Goal: Information Seeking & Learning: Learn about a topic

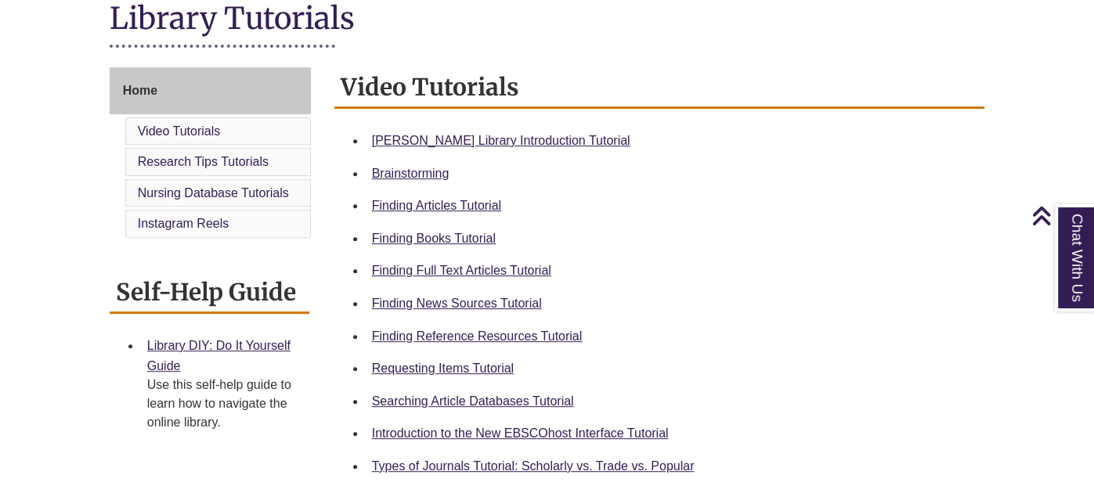
scroll to position [373, 0]
click at [443, 234] on link "Finding Books Tutorial" at bounding box center [434, 238] width 124 height 13
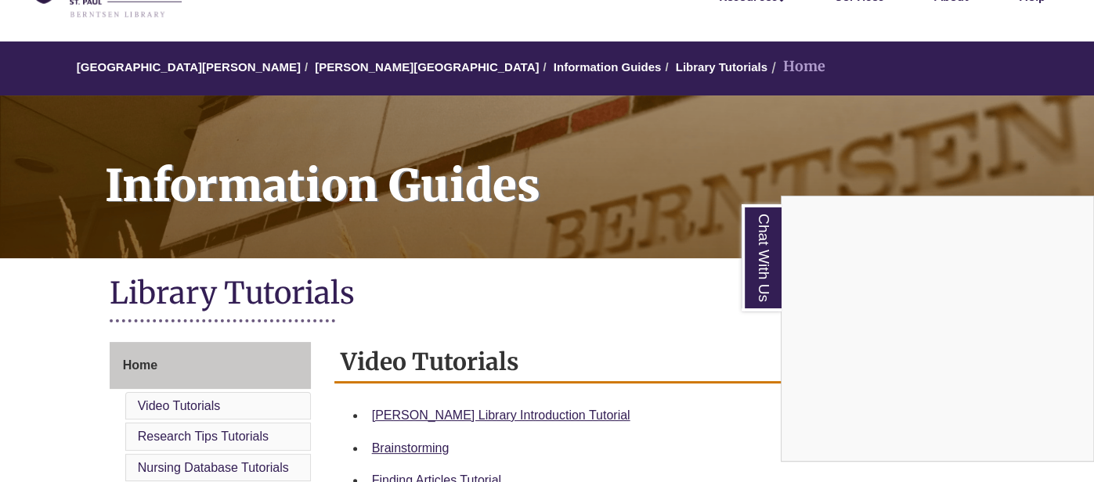
scroll to position [0, 0]
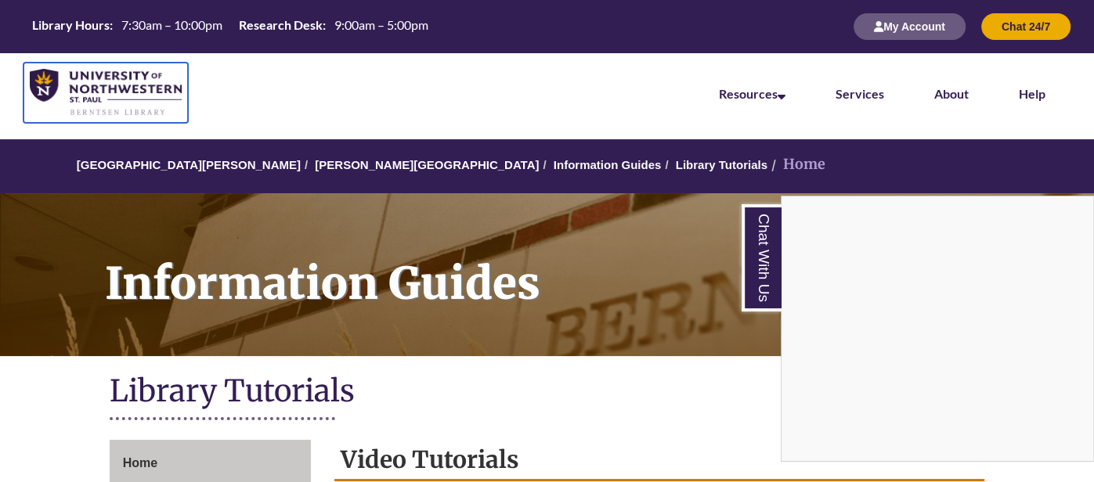
click at [52, 92] on img at bounding box center [106, 93] width 152 height 48
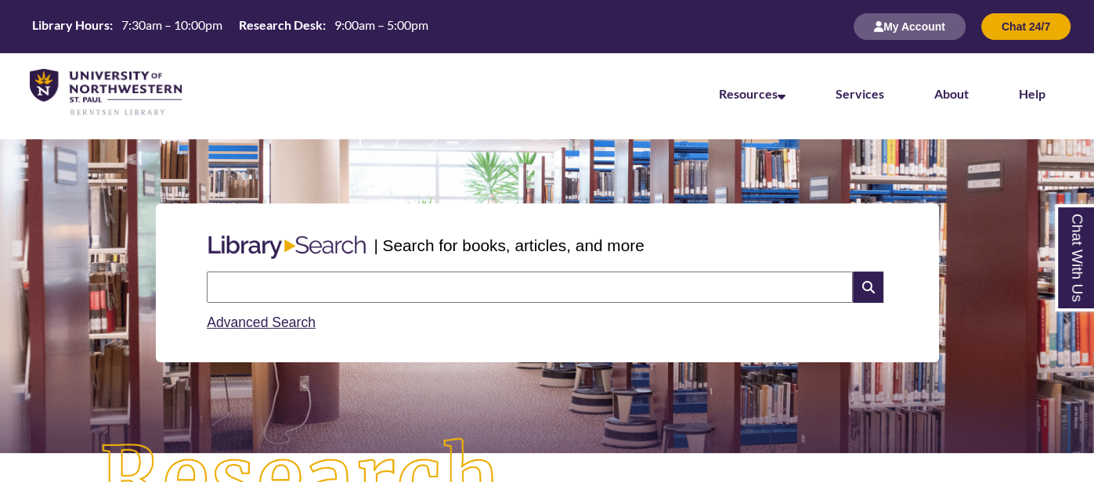
click at [289, 301] on input "text" at bounding box center [530, 287] width 646 height 31
type input "**********"
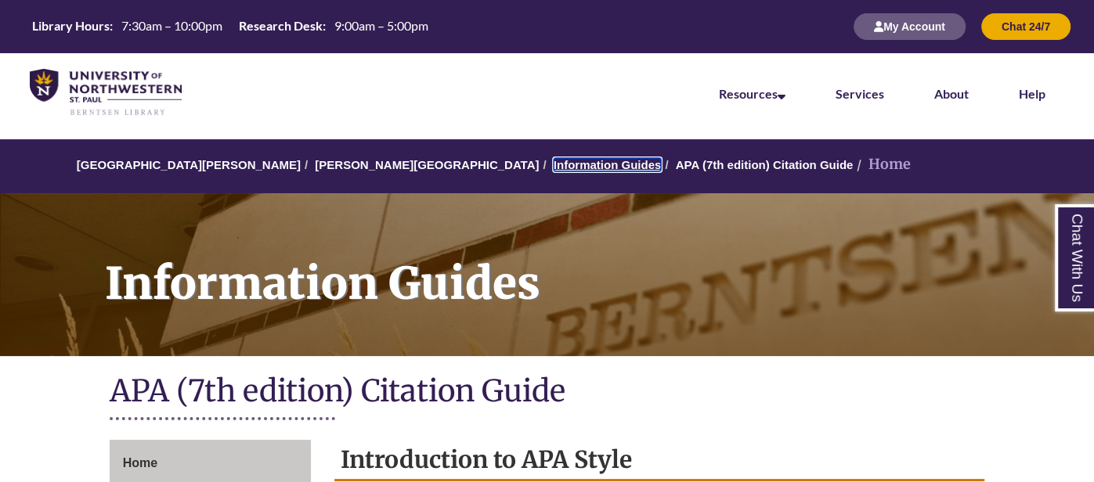
click at [553, 164] on link "Information Guides" at bounding box center [607, 164] width 108 height 13
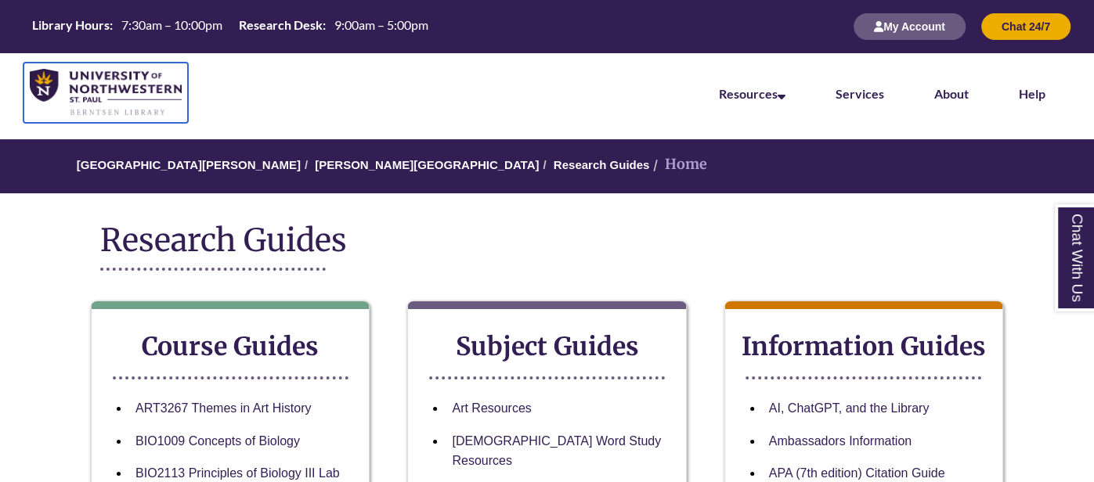
click at [44, 86] on img at bounding box center [106, 93] width 152 height 48
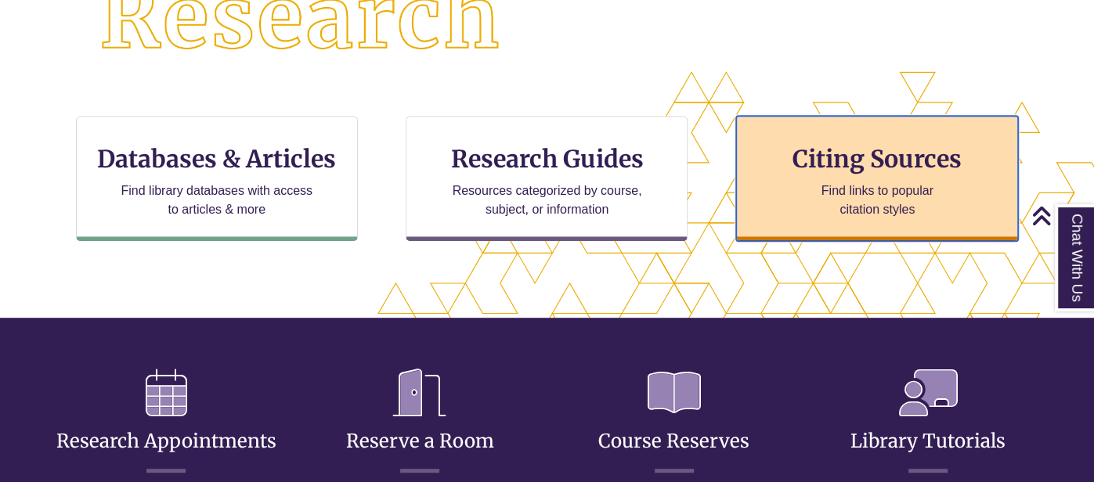
click at [907, 188] on p "Find links to popular citation styles" at bounding box center [877, 201] width 153 height 38
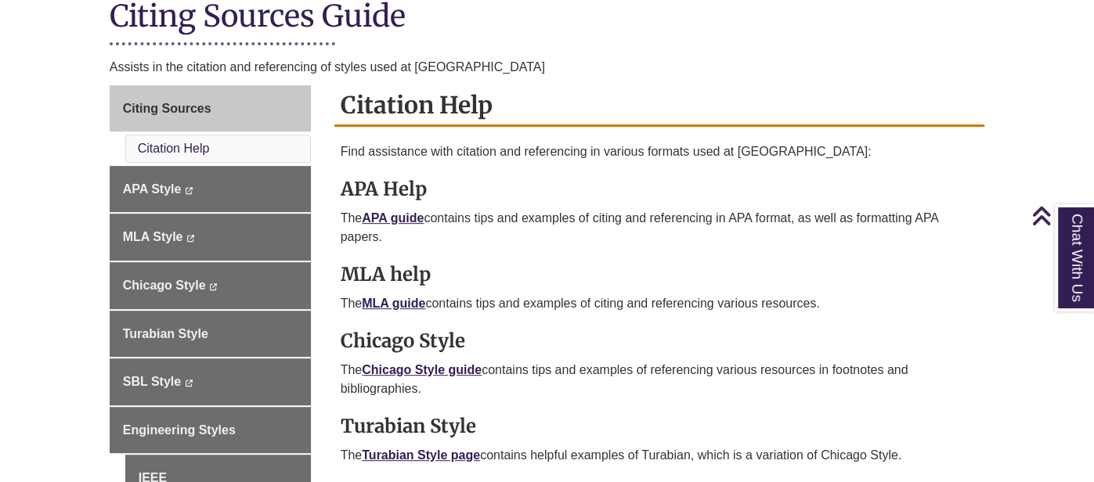
scroll to position [402, 0]
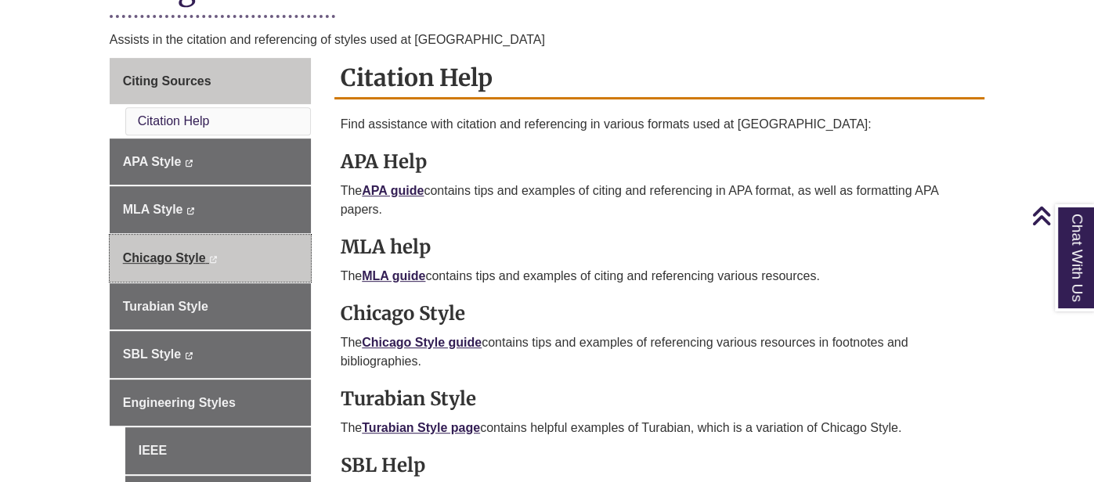
click at [171, 255] on span "Chicago Style" at bounding box center [164, 257] width 83 height 13
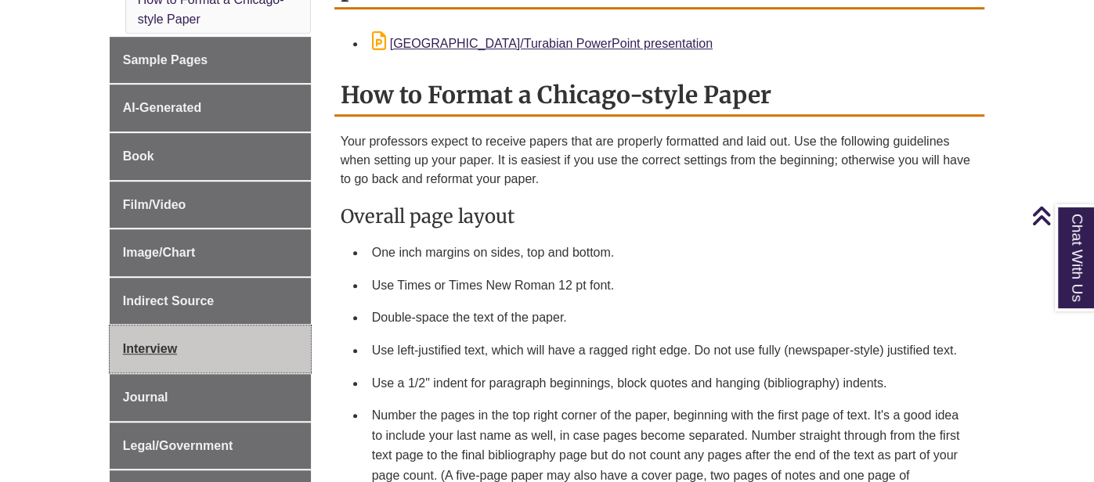
scroll to position [627, 0]
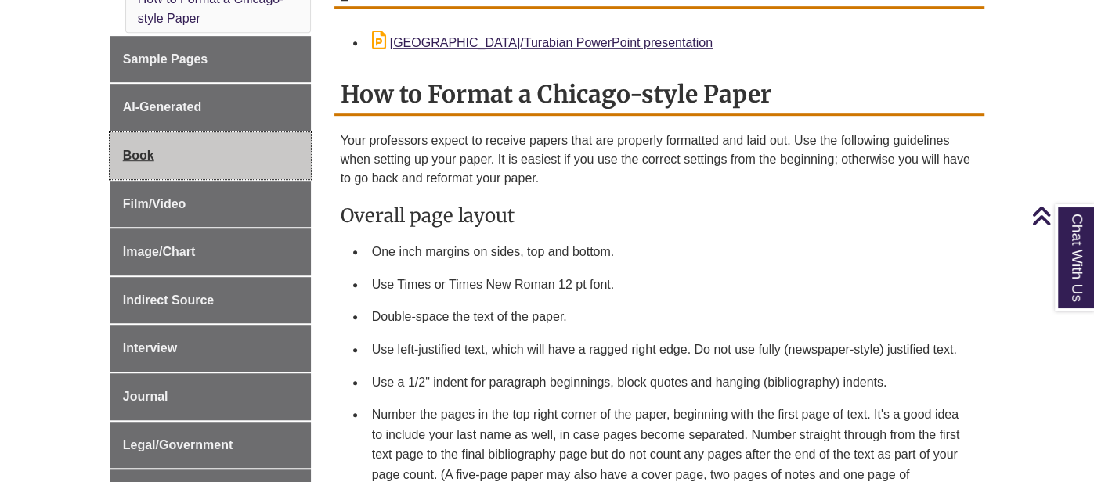
click at [173, 142] on link "Book" at bounding box center [210, 155] width 201 height 47
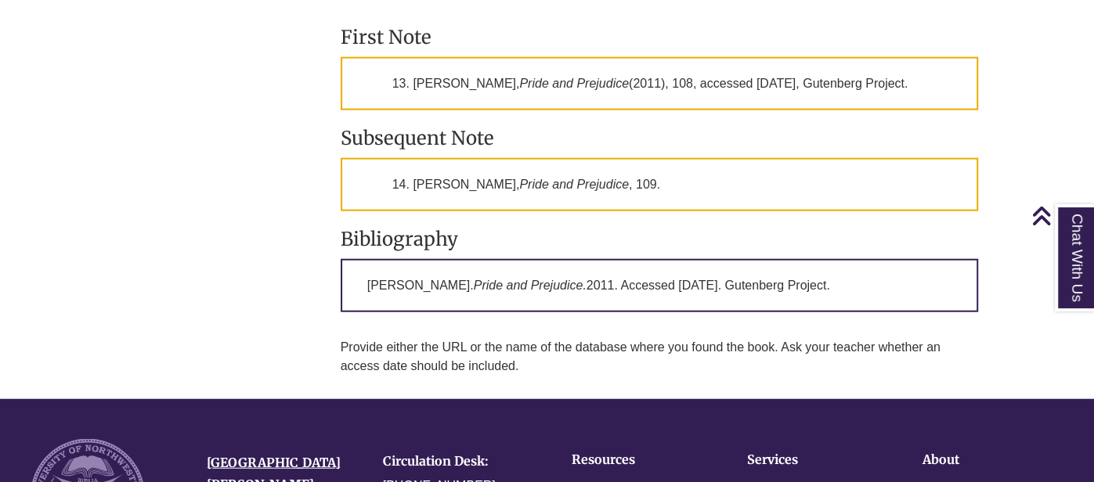
scroll to position [2528, 0]
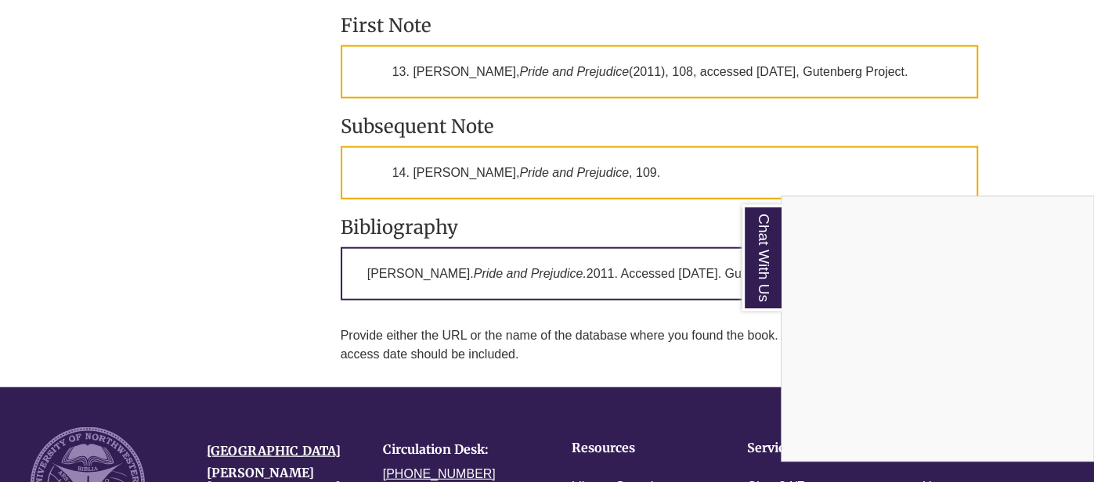
click at [245, 243] on div "Chat With Us" at bounding box center [547, 241] width 1094 height 482
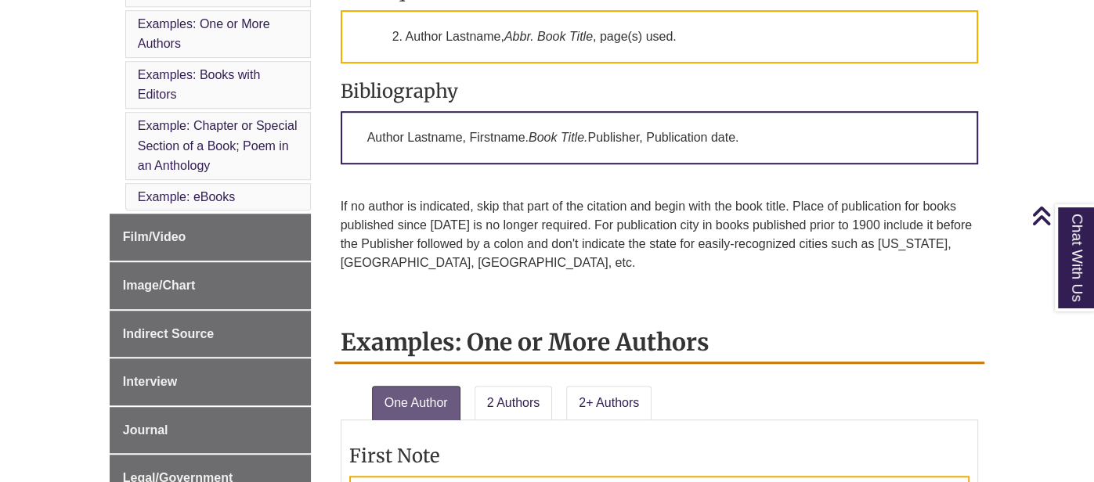
scroll to position [671, 0]
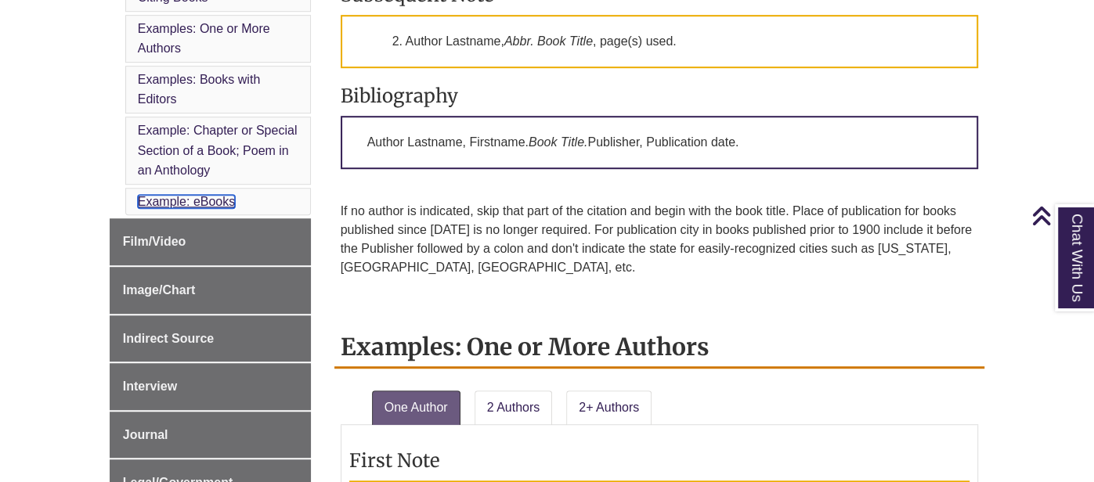
click at [209, 195] on link "Example: eBooks" at bounding box center [187, 201] width 98 height 13
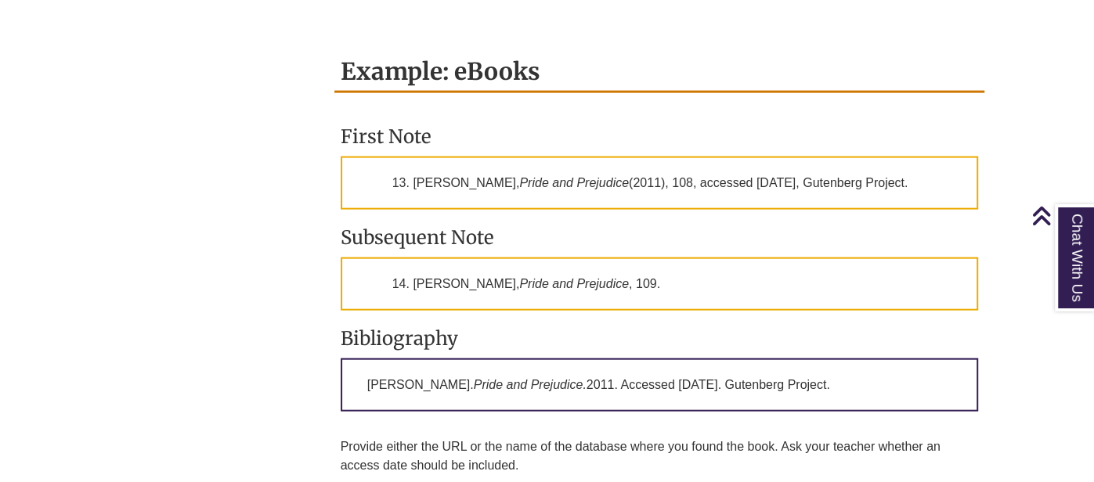
click at [437, 258] on p "14. Austen, Pride and Prejudice , 109." at bounding box center [660, 284] width 638 height 53
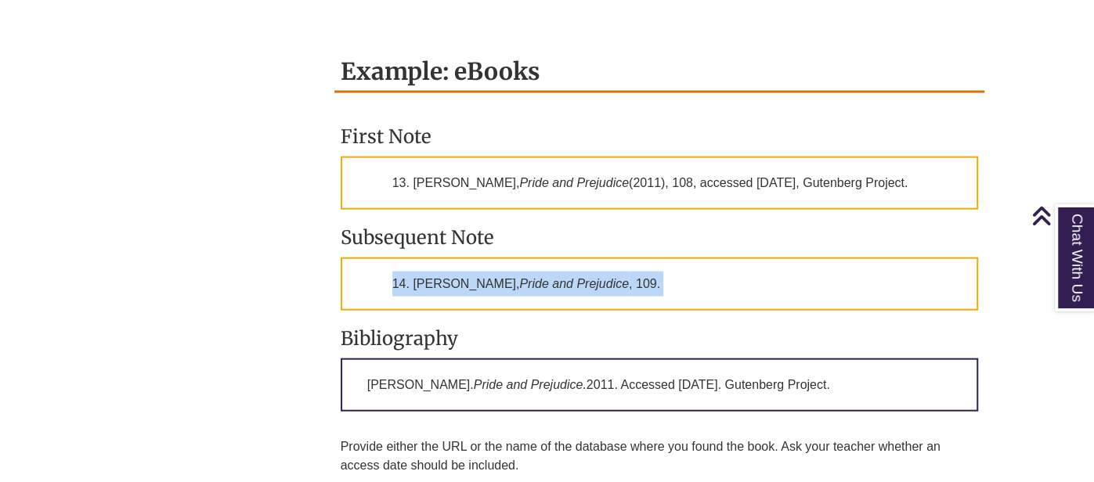
click at [437, 258] on p "14. Austen, Pride and Prejudice , 109." at bounding box center [660, 284] width 638 height 53
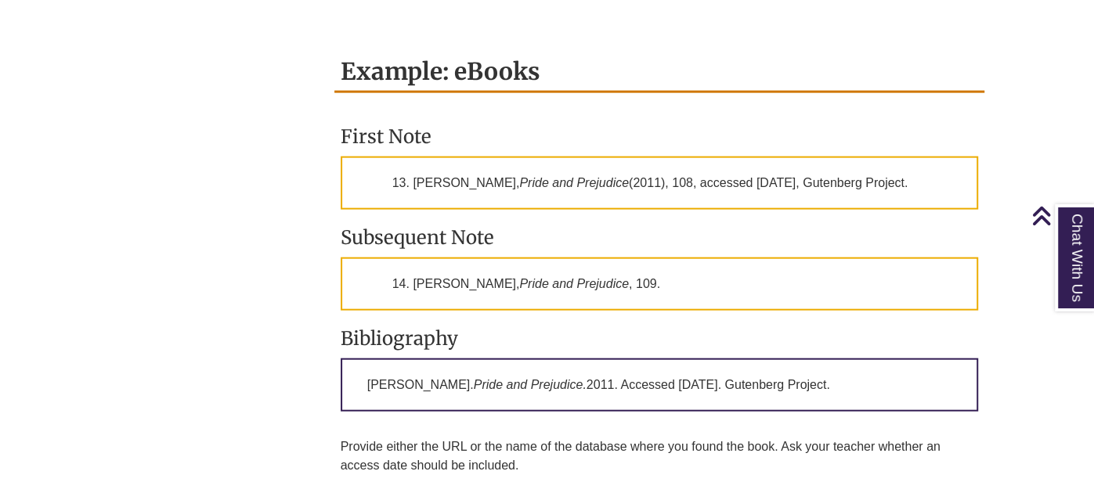
click at [437, 258] on p "14. Austen, Pride and Prejudice , 109." at bounding box center [660, 284] width 638 height 53
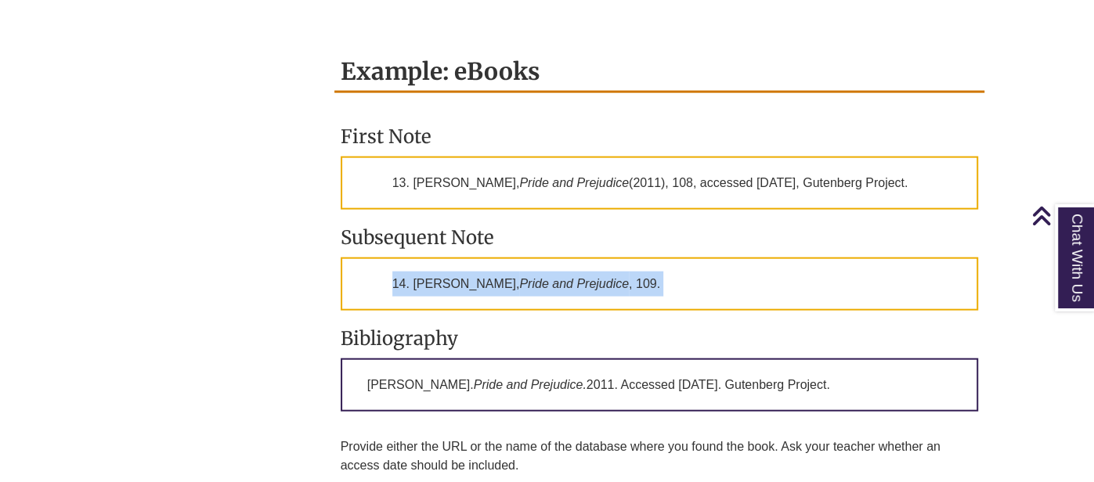
click at [437, 258] on p "14. Austen, Pride and Prejudice , 109." at bounding box center [660, 284] width 638 height 53
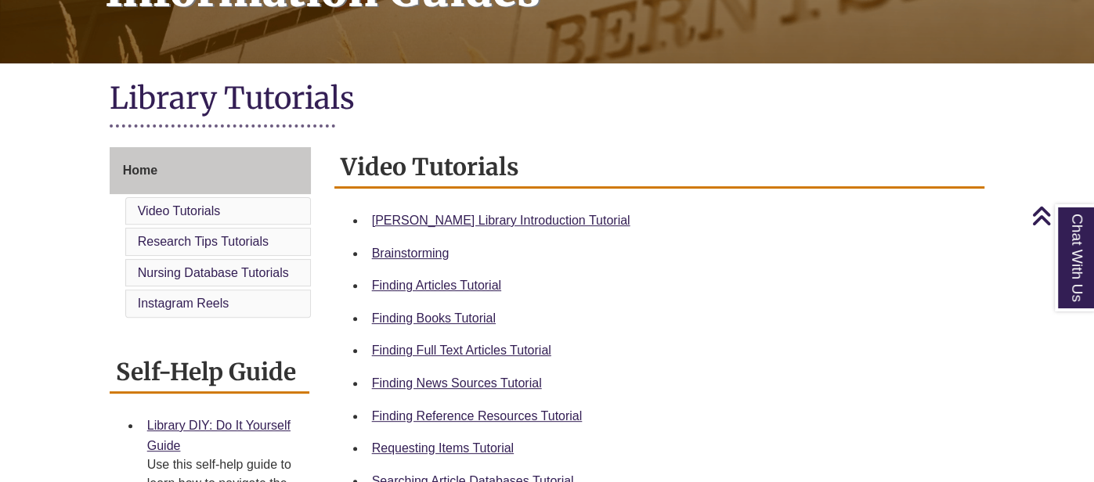
scroll to position [452, 0]
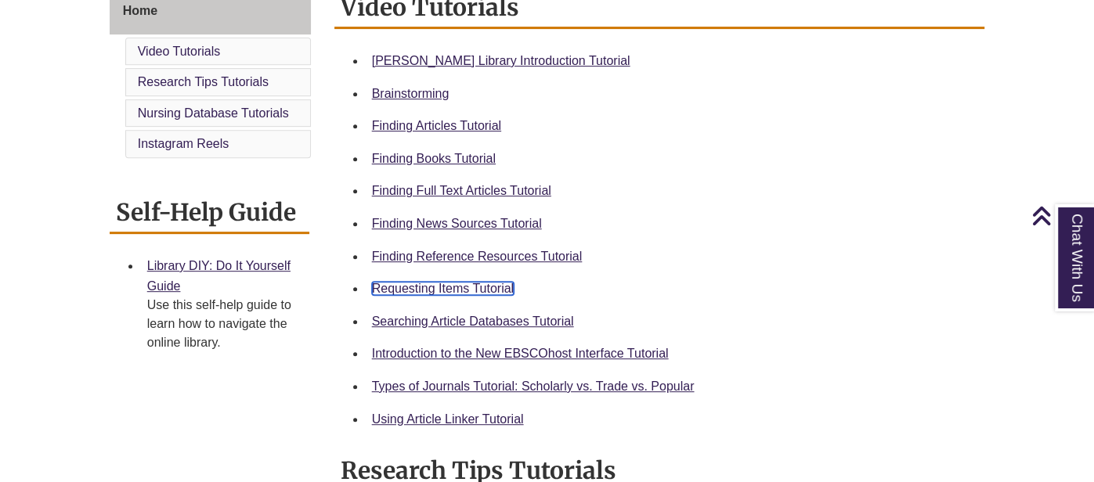
click at [469, 286] on link "Requesting Items Tutorial" at bounding box center [443, 288] width 142 height 13
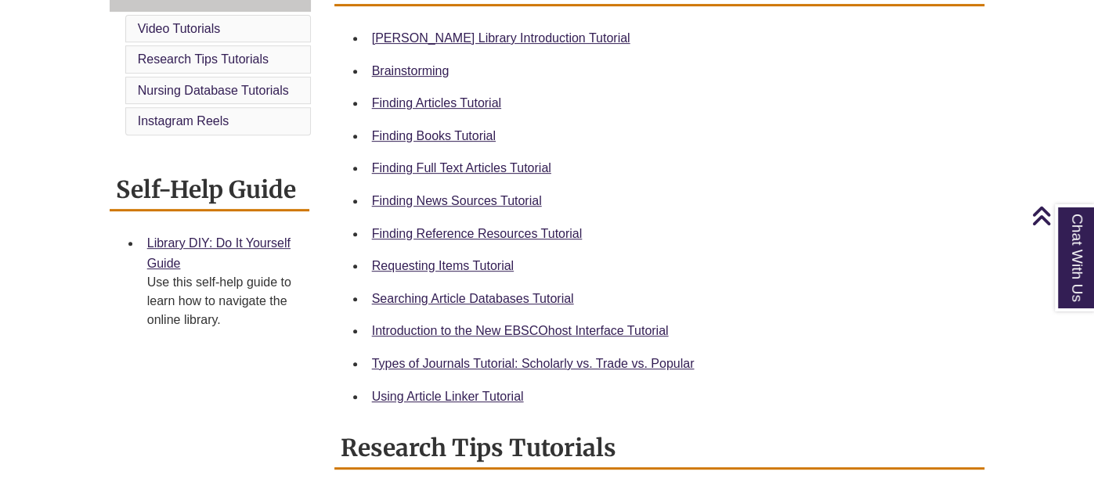
scroll to position [478, 0]
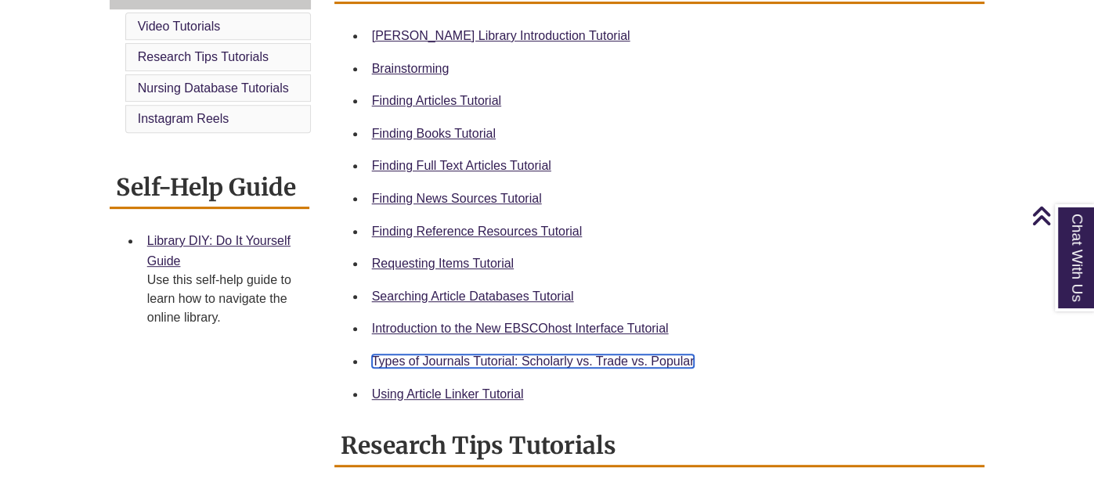
click at [550, 361] on link "Types of Journals Tutorial: Scholarly vs. Trade vs. Popular" at bounding box center [533, 361] width 323 height 13
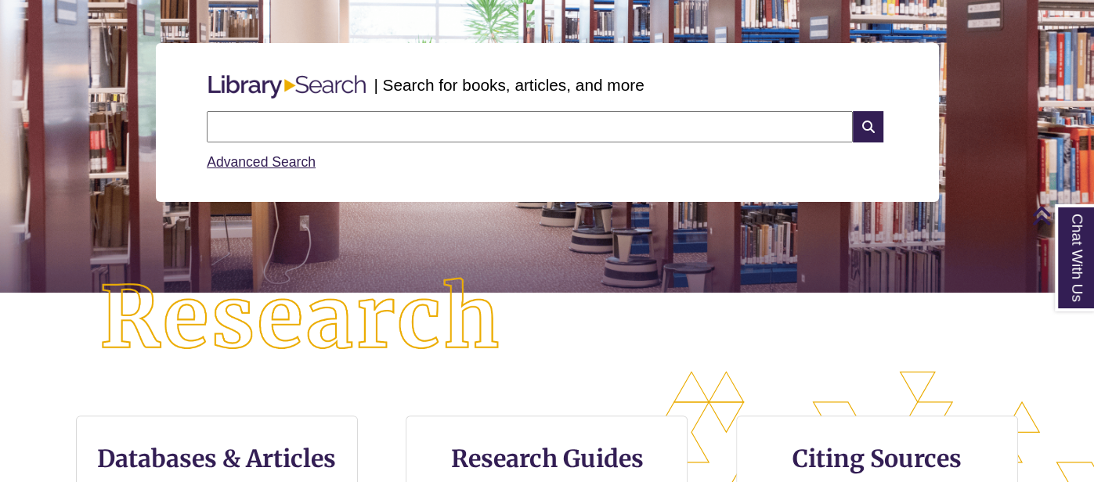
scroll to position [122, 0]
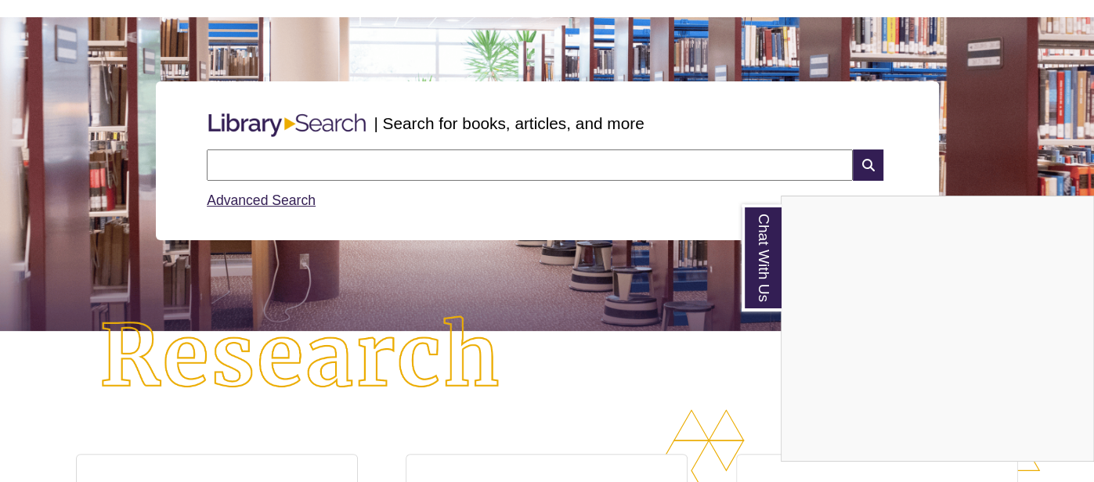
click at [392, 164] on div "Chat With Us" at bounding box center [547, 241] width 1094 height 482
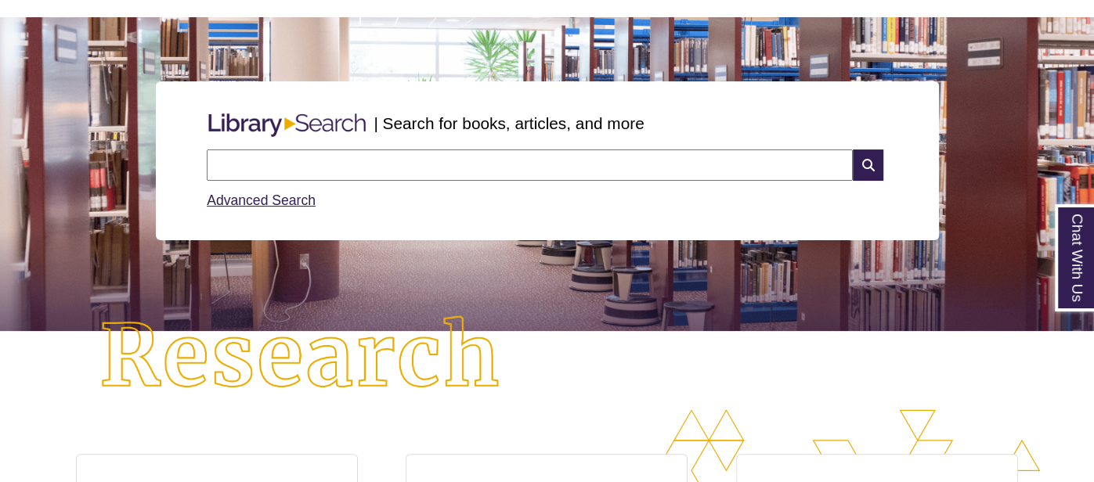
click at [380, 164] on input "text" at bounding box center [530, 165] width 646 height 31
type input "**********"
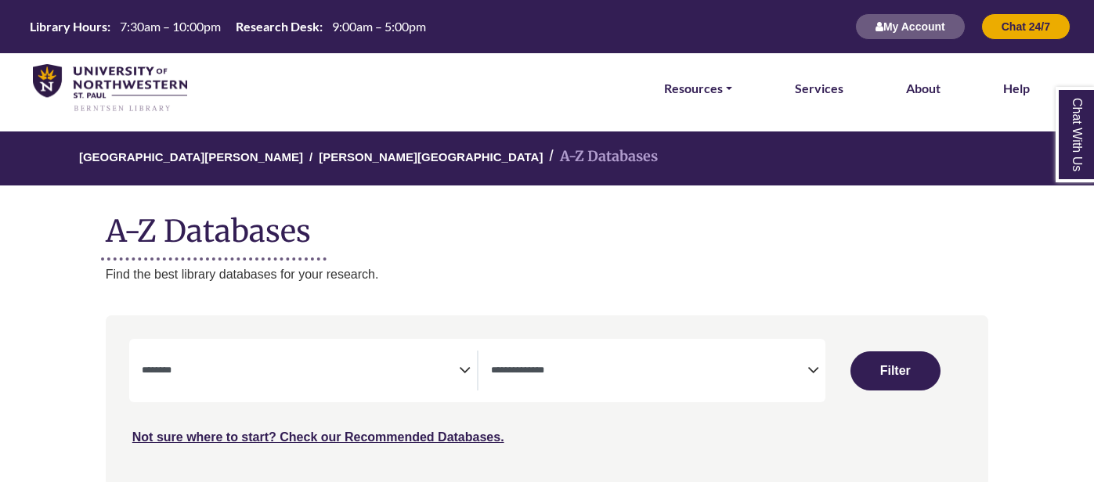
select select "Database Subject Filter"
select select "Database Types Filter"
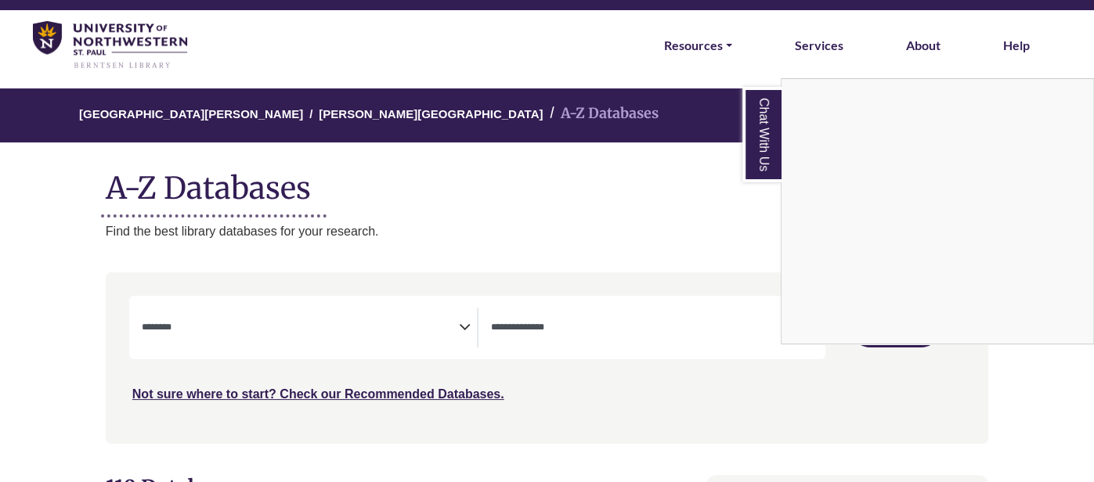
scroll to position [43, 0]
click at [279, 326] on div "Chat With Us" at bounding box center [547, 241] width 1094 height 482
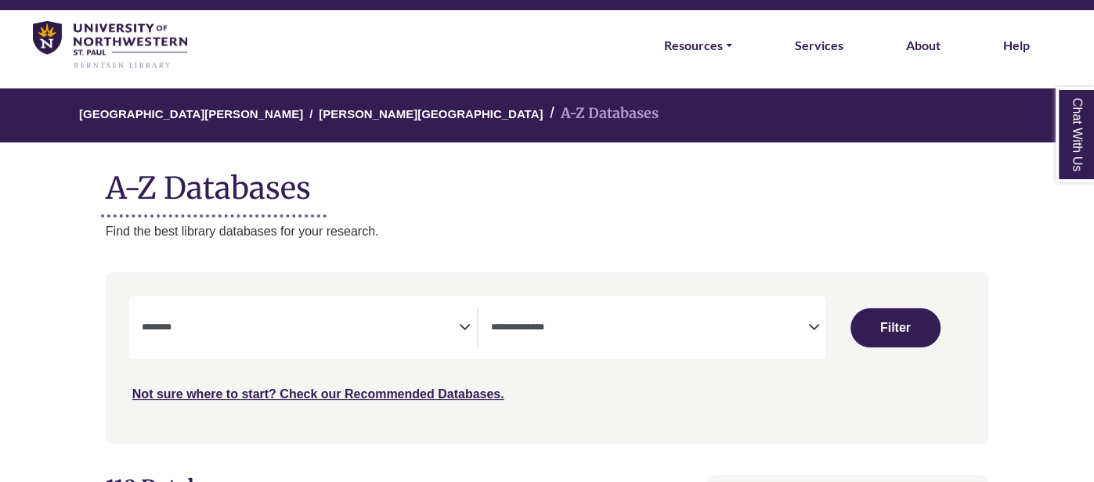
click at [463, 325] on icon "Search filters" at bounding box center [465, 324] width 12 height 23
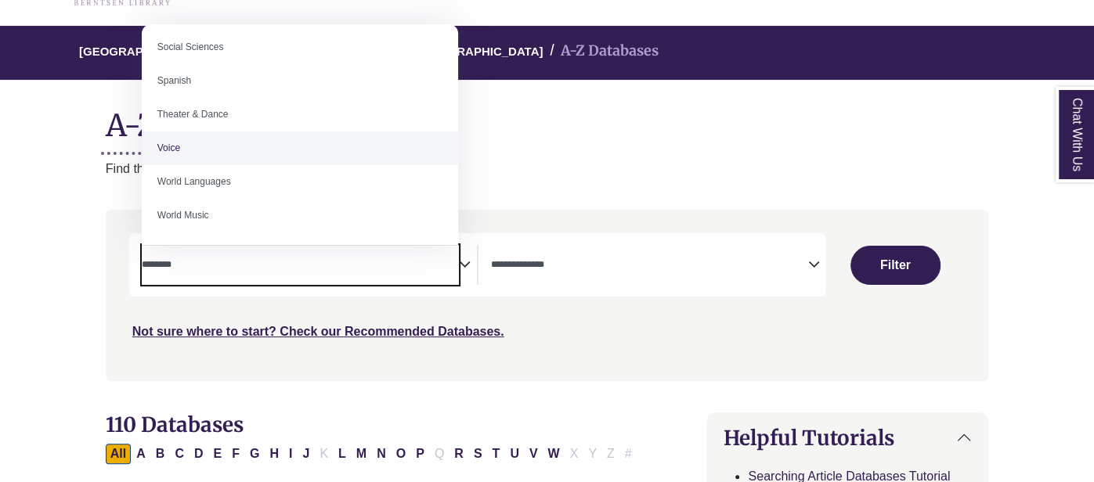
scroll to position [452, 0]
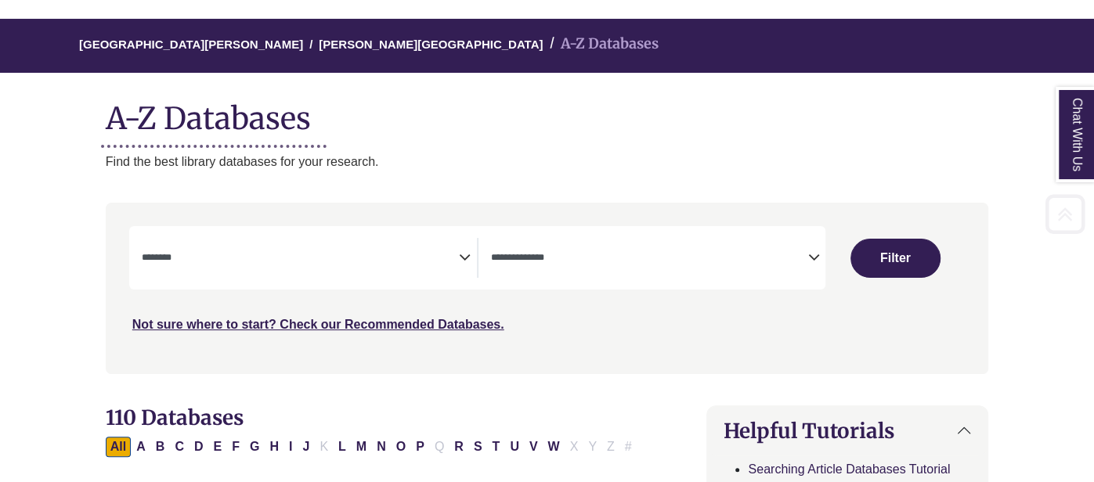
scroll to position [112, 0]
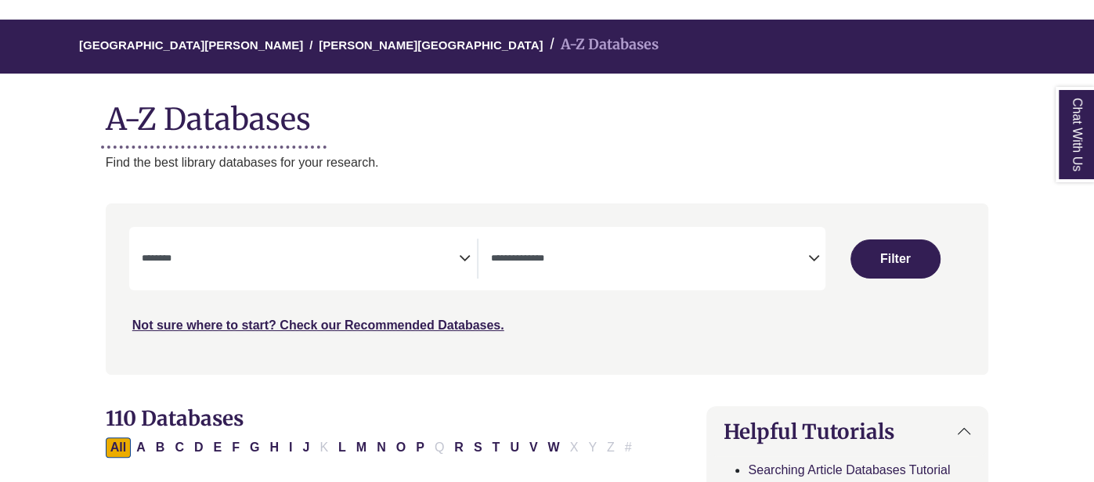
click at [577, 272] on span "Search filters" at bounding box center [649, 259] width 317 height 40
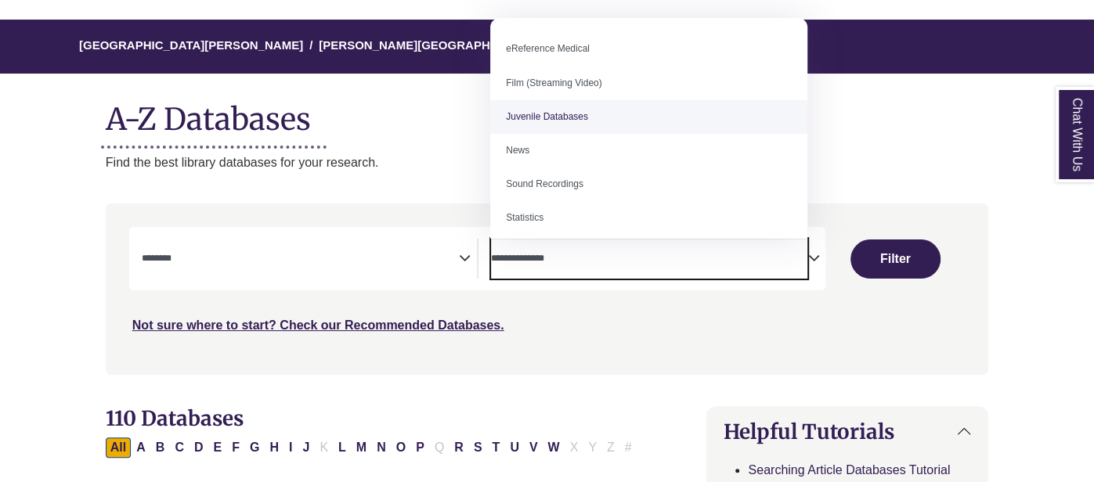
scroll to position [108, 0]
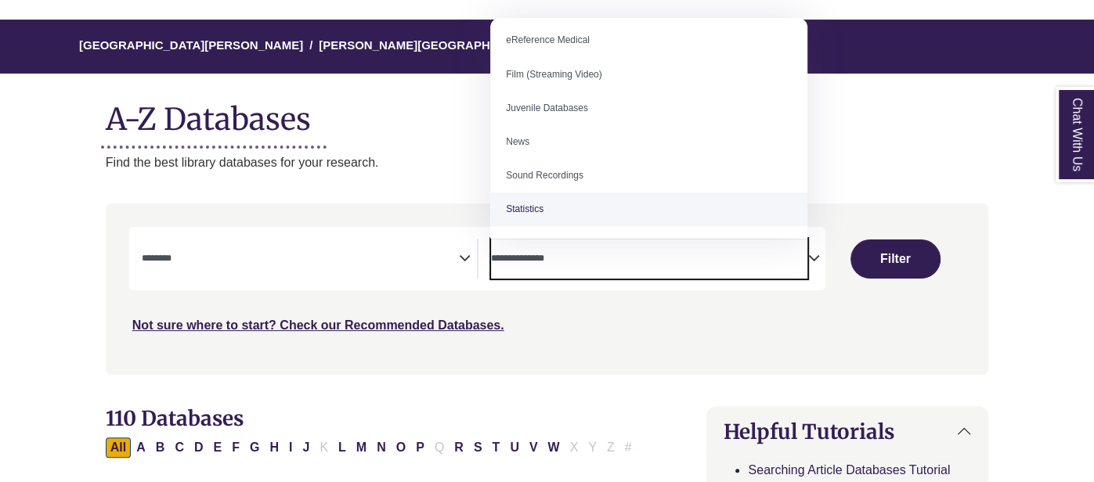
click at [207, 261] on textarea "Search" at bounding box center [300, 260] width 317 height 13
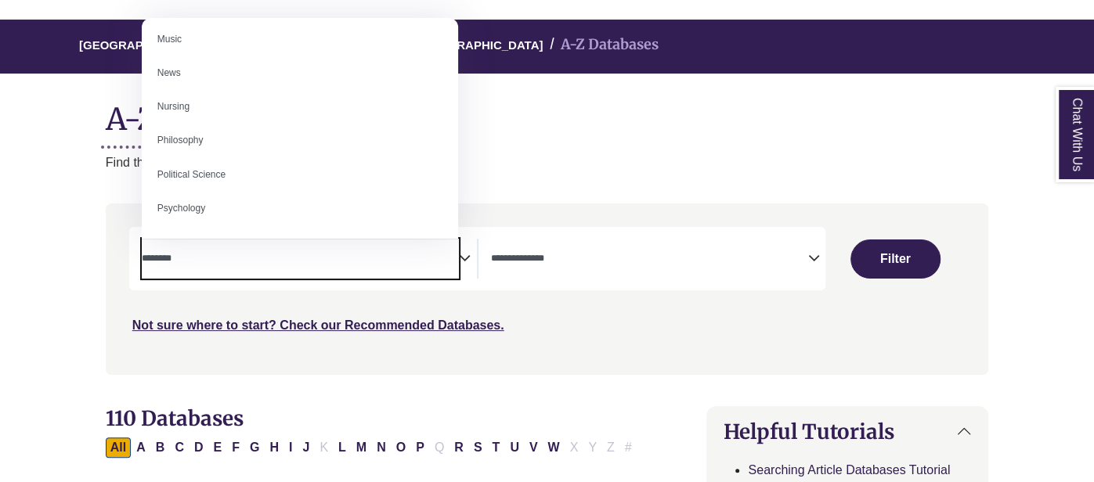
scroll to position [1157, 0]
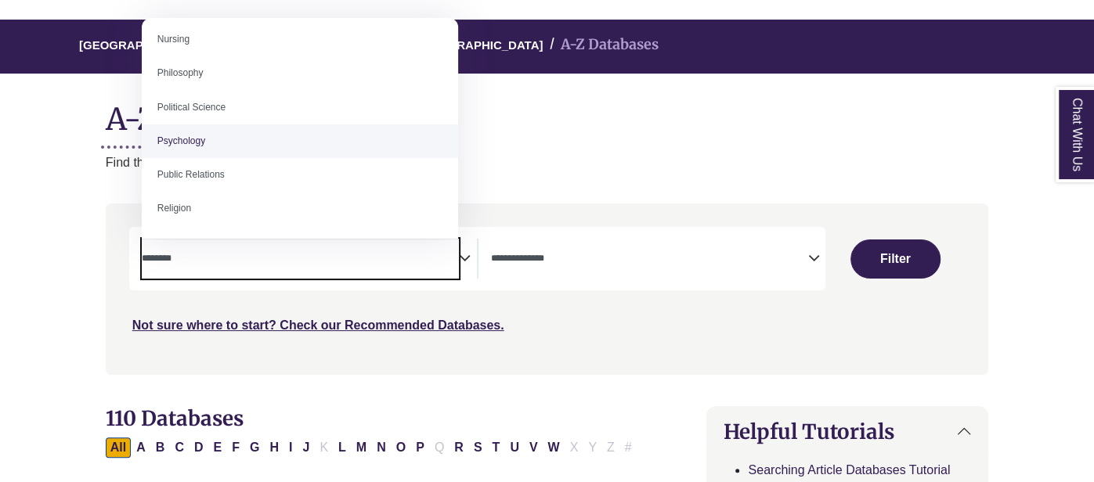
select select "*****"
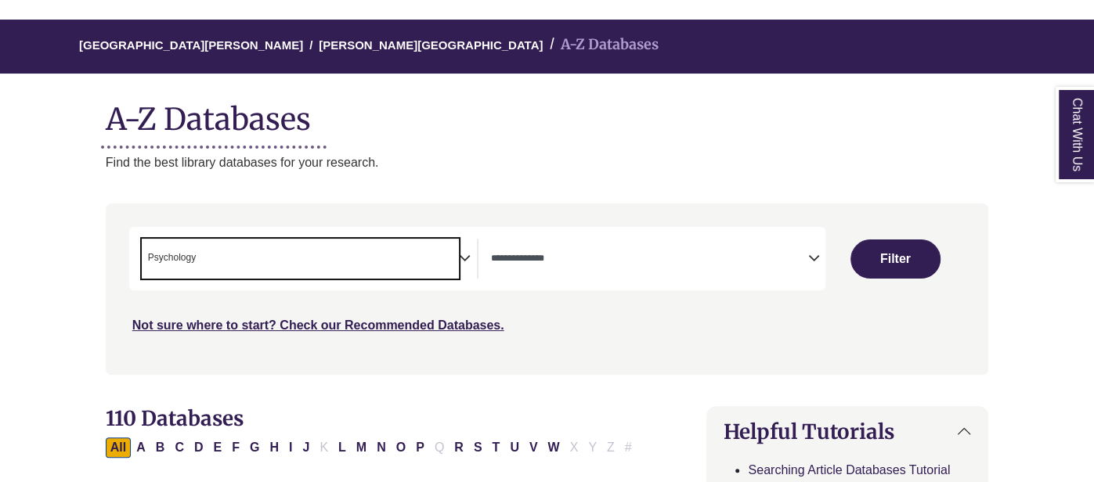
scroll to position [576, 0]
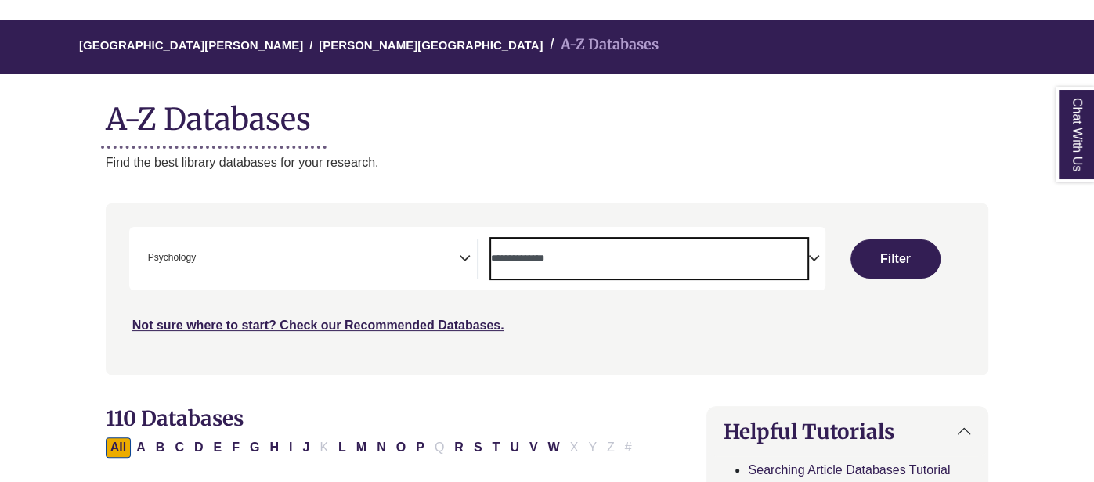
click at [604, 262] on textarea "Search" at bounding box center [649, 260] width 317 height 13
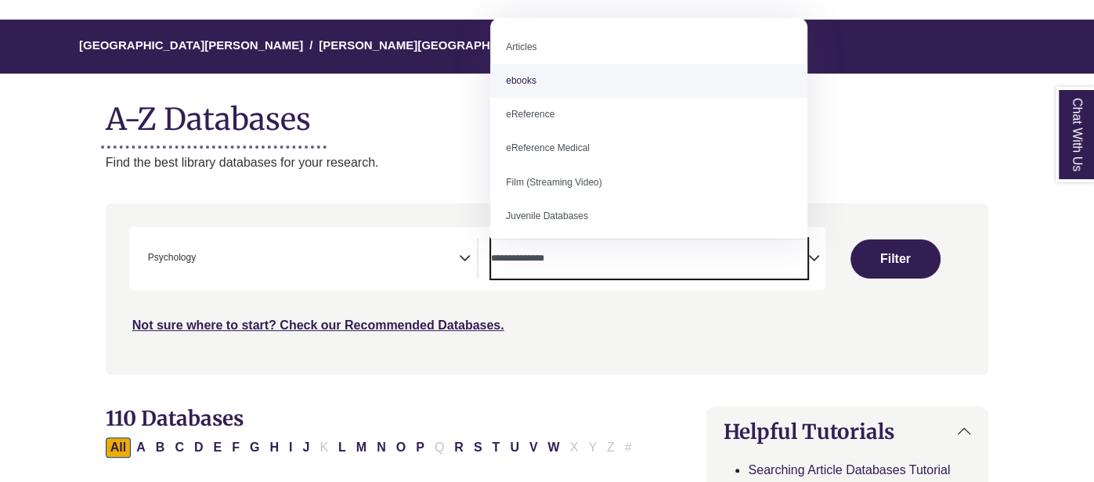
select select "*****"
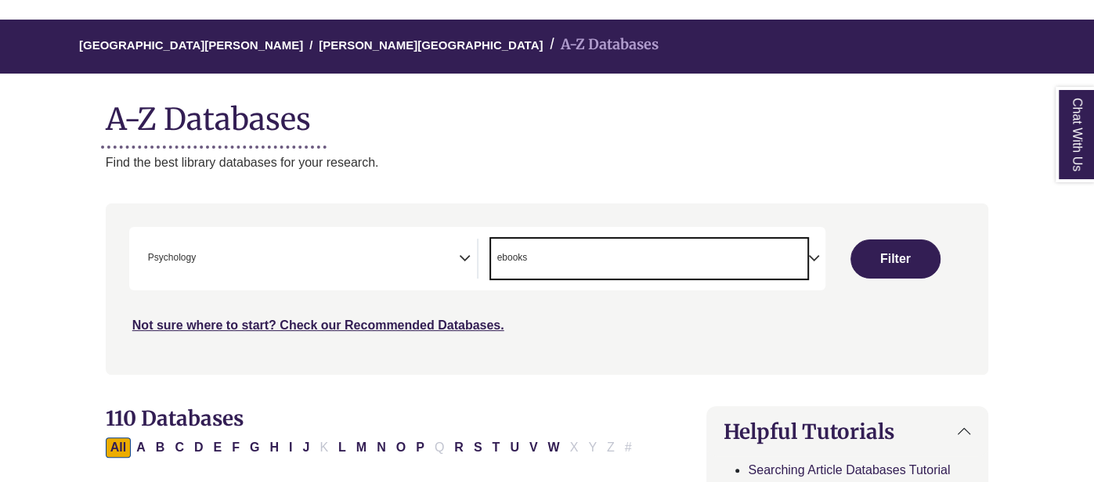
scroll to position [15, 0]
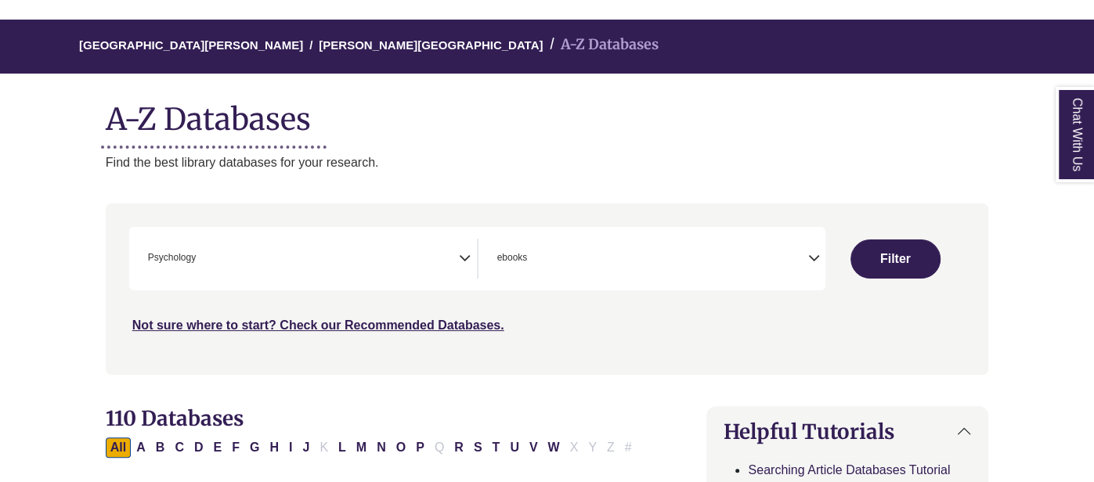
click at [853, 251] on button "Filter" at bounding box center [895, 259] width 90 height 39
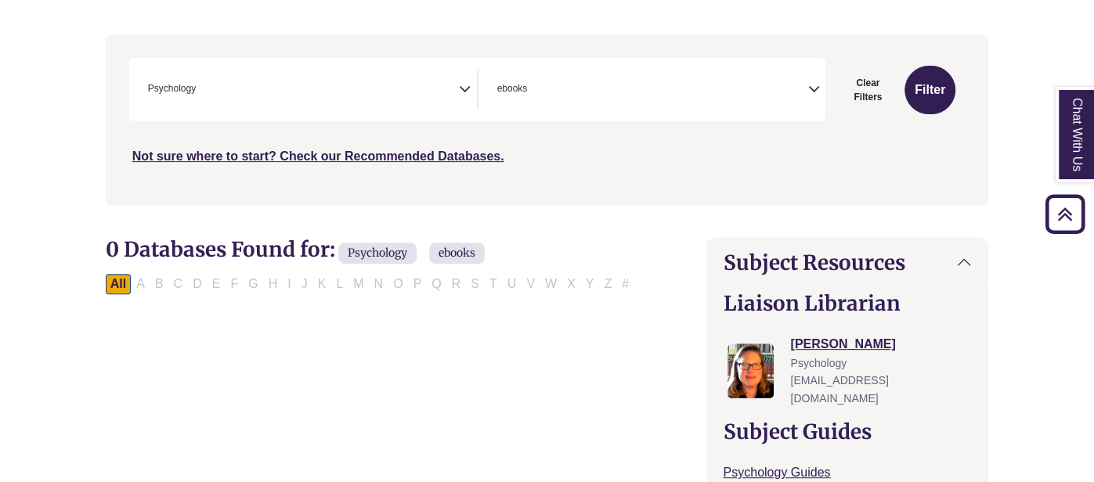
scroll to position [275, 0]
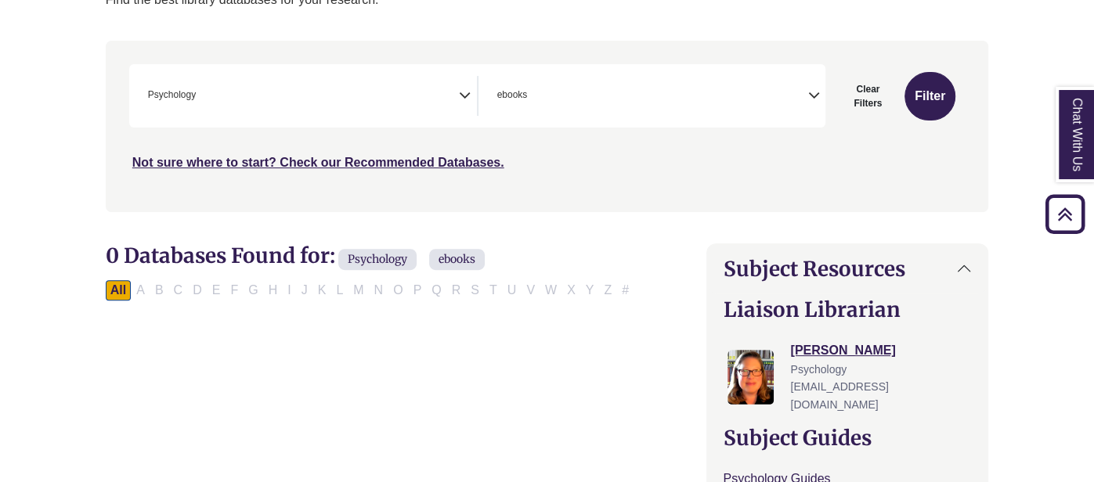
click at [583, 96] on span "× ebooks" at bounding box center [649, 96] width 317 height 40
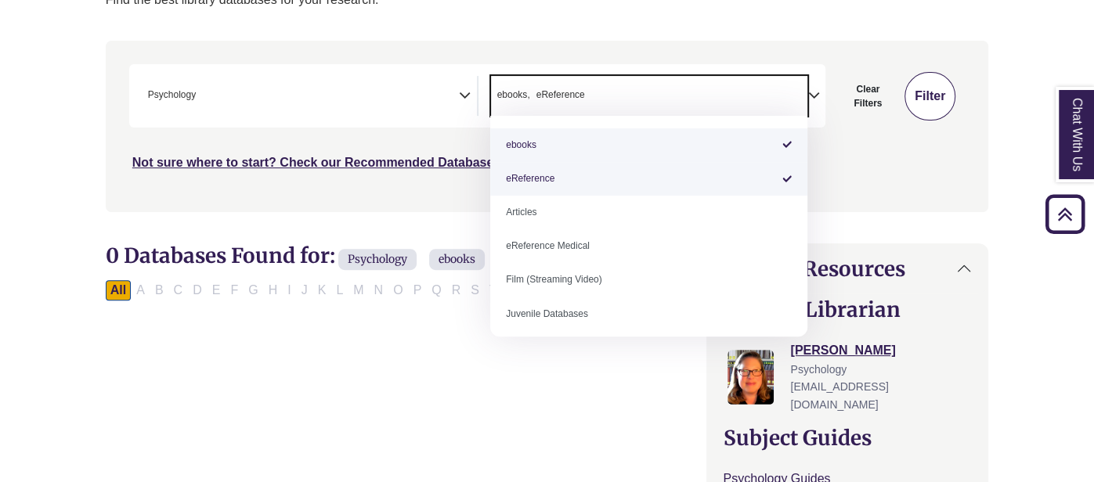
click at [930, 104] on button "Filter" at bounding box center [929, 96] width 51 height 49
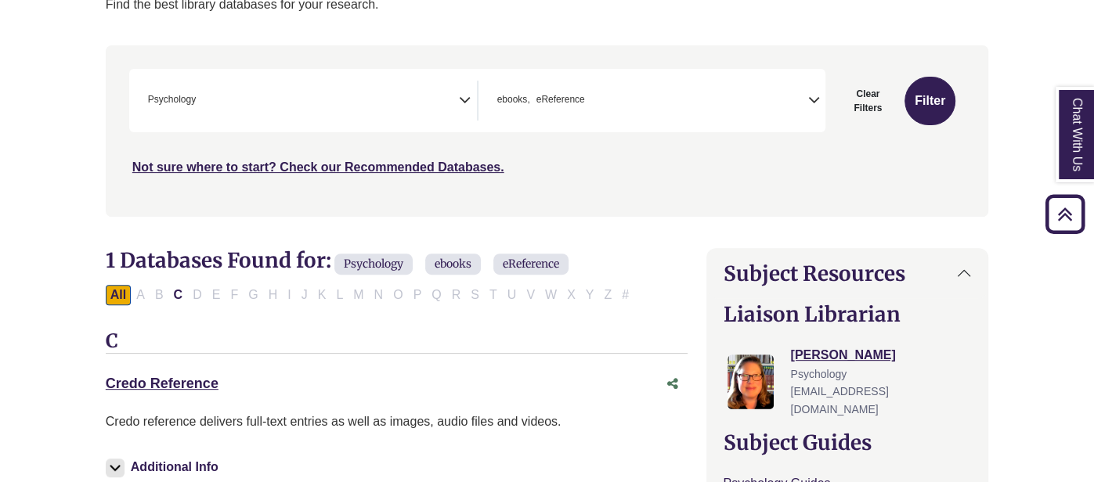
scroll to position [269, 0]
click at [516, 98] on span "ebooks" at bounding box center [513, 100] width 33 height 15
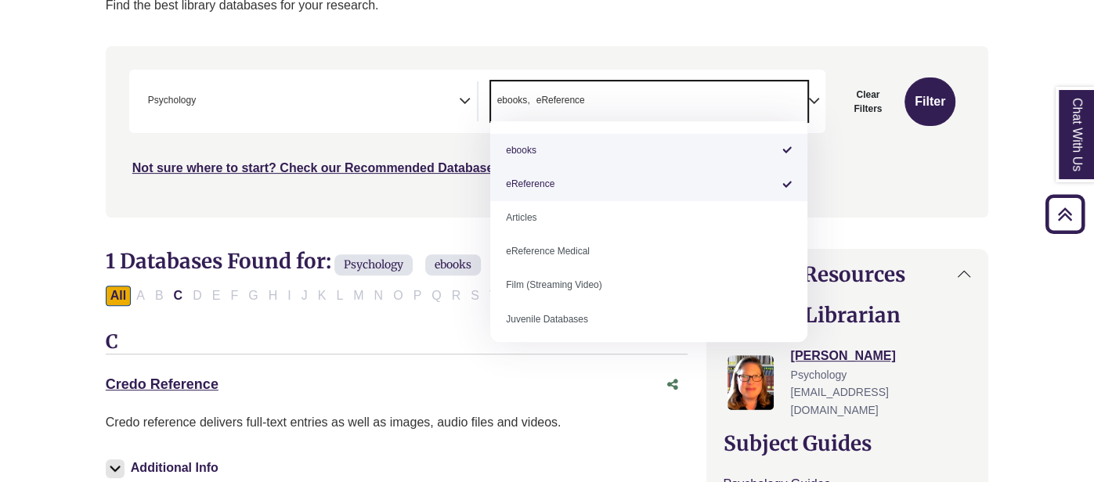
click at [459, 99] on icon "Search filters" at bounding box center [465, 98] width 12 height 23
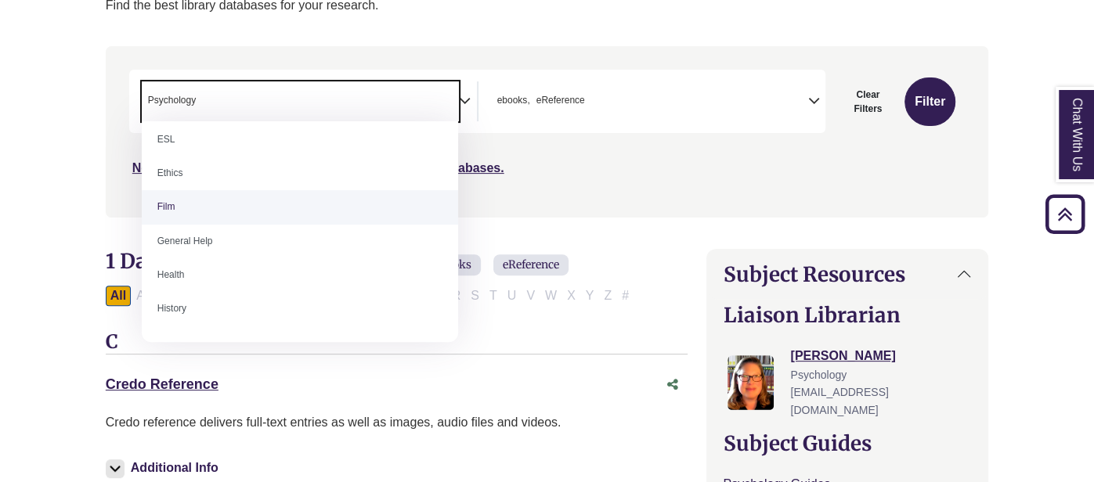
scroll to position [623, 0]
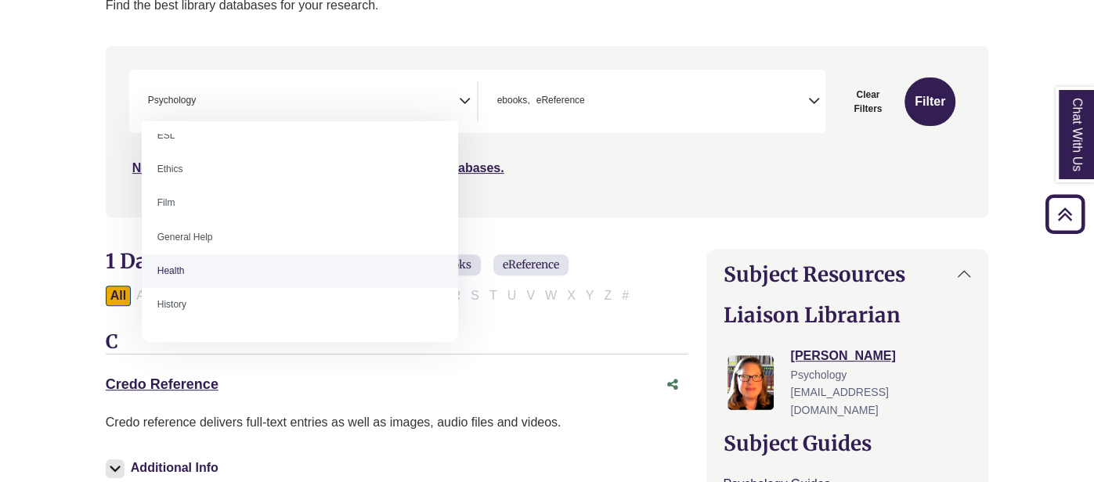
select select "*****"
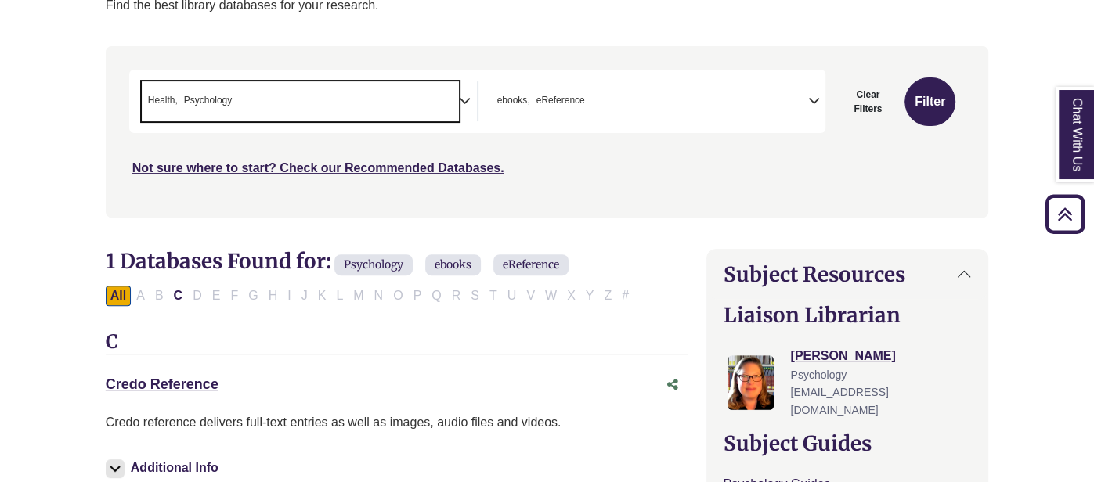
click at [635, 101] on span "× ebooks × eReference" at bounding box center [649, 101] width 317 height 40
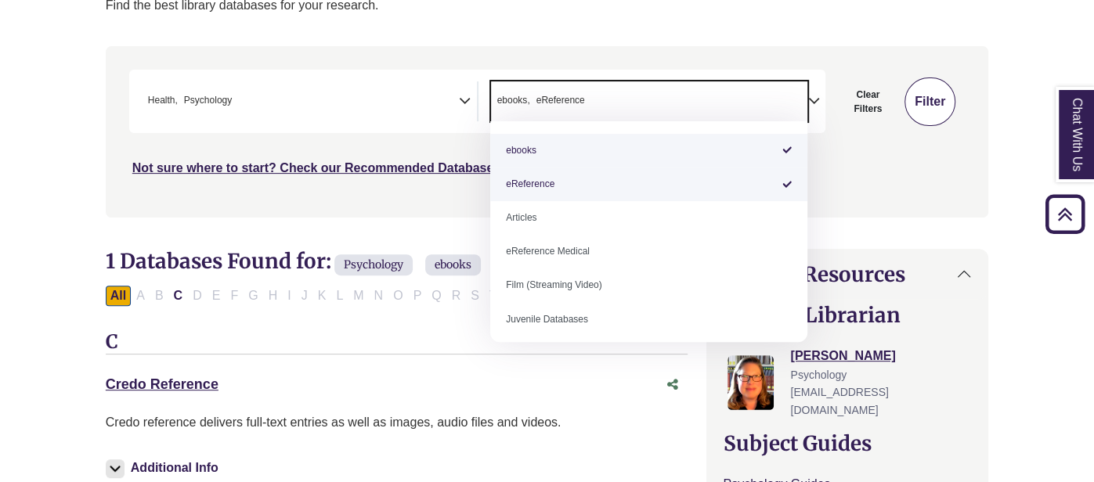
click at [918, 104] on button "Filter" at bounding box center [929, 102] width 51 height 49
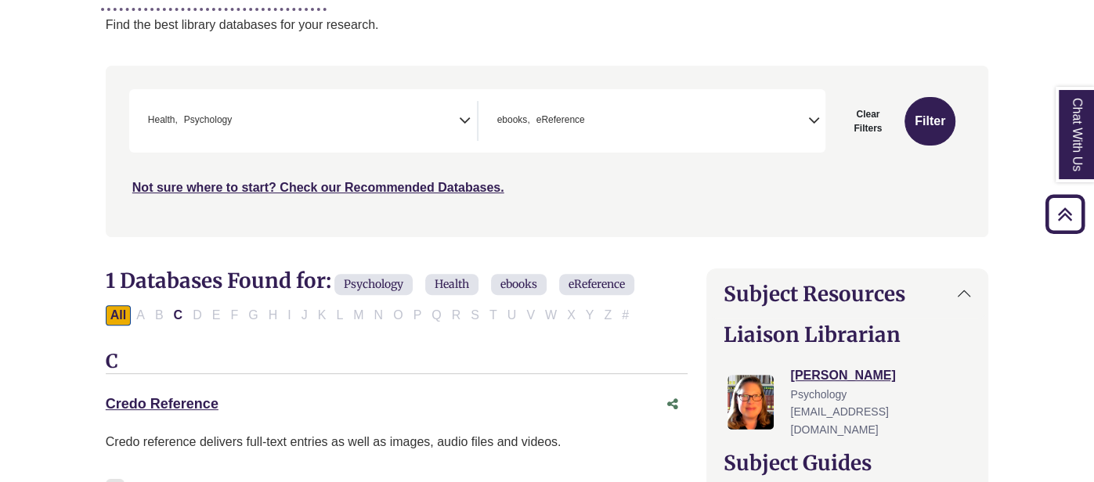
scroll to position [239, 0]
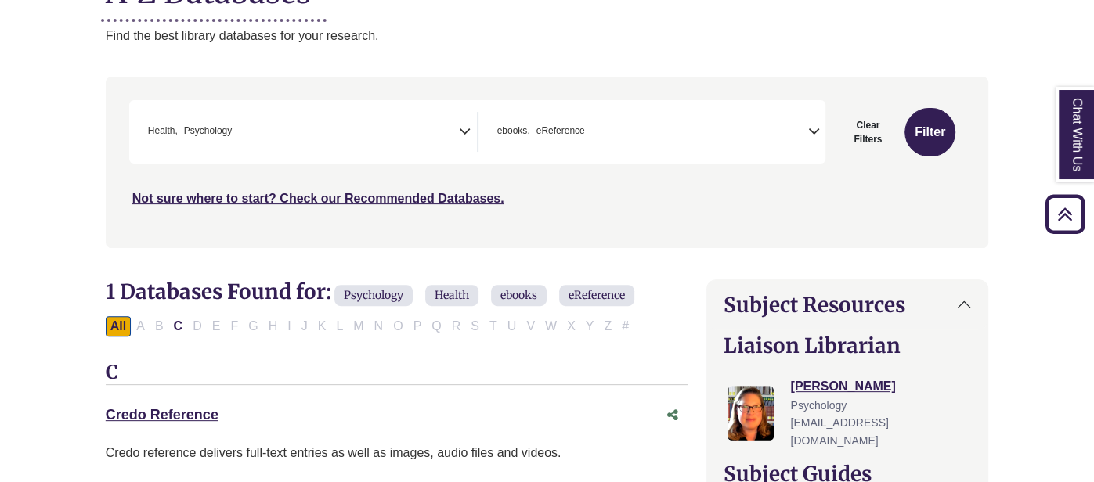
click at [648, 133] on span "× ebooks × eReference" at bounding box center [649, 132] width 317 height 40
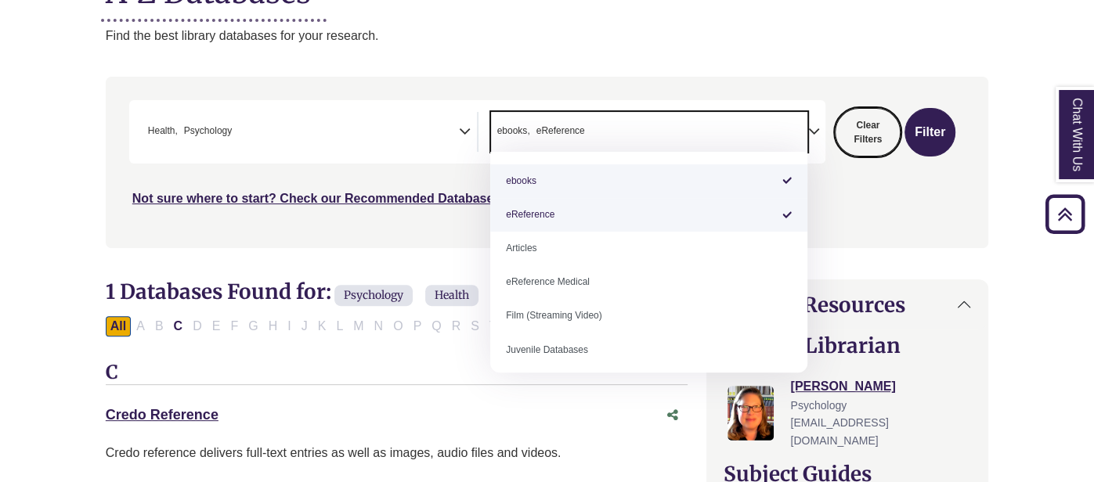
click at [874, 128] on button "Clear Filters" at bounding box center [868, 132] width 66 height 49
select select "Database Subject Filter"
select select "Database Types Filter"
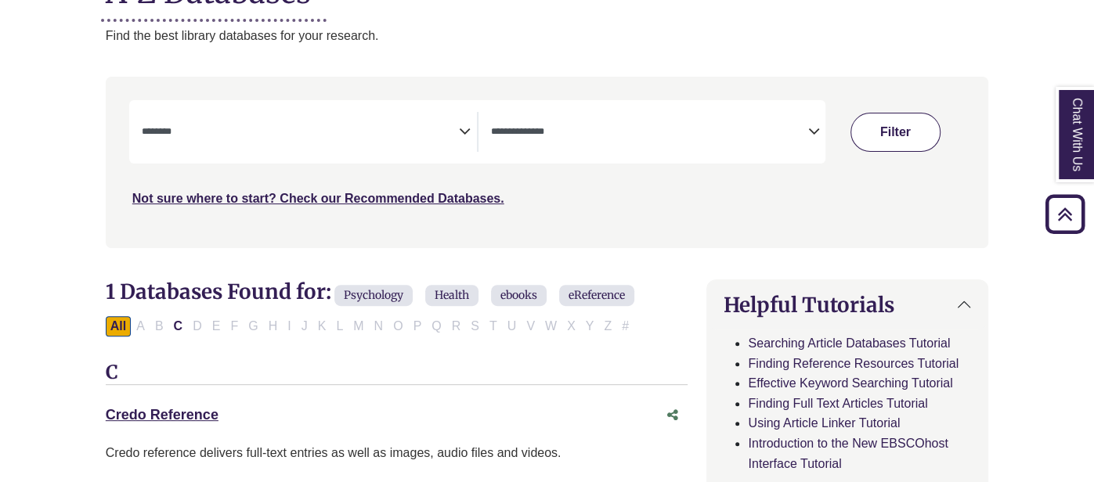
select select "Database Subject Filter"
select select "Database Types Filter"
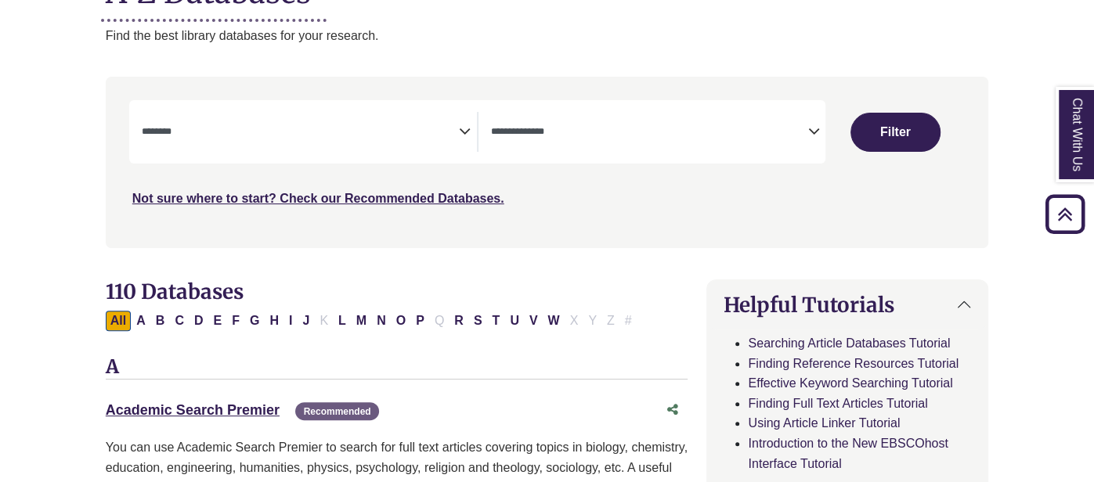
click at [322, 123] on span "Search filters" at bounding box center [300, 129] width 317 height 13
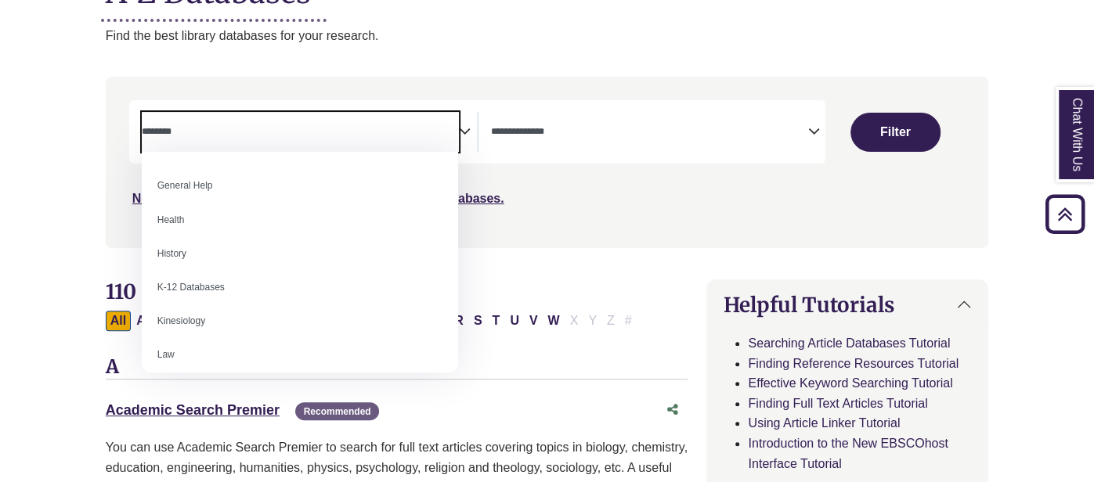
scroll to position [692, 0]
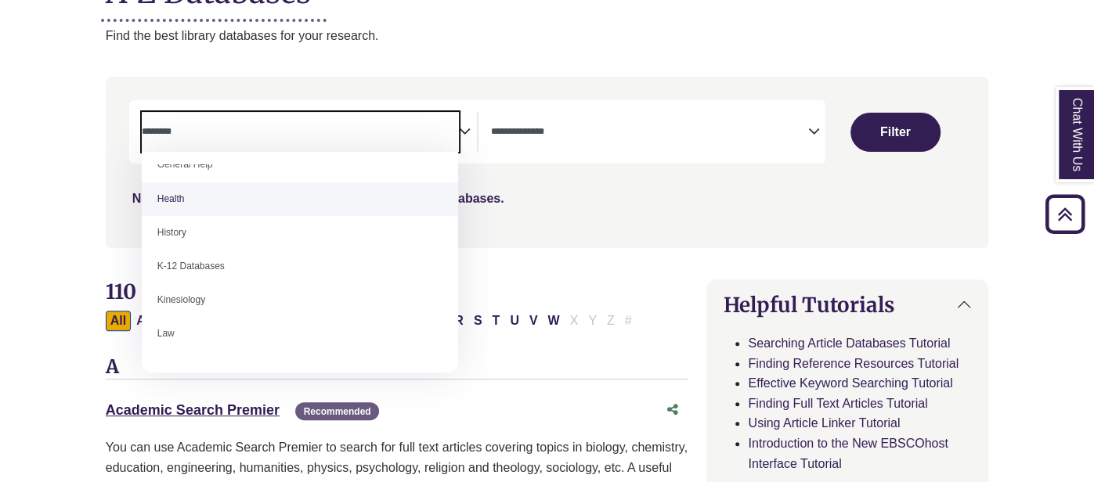
select select "*****"
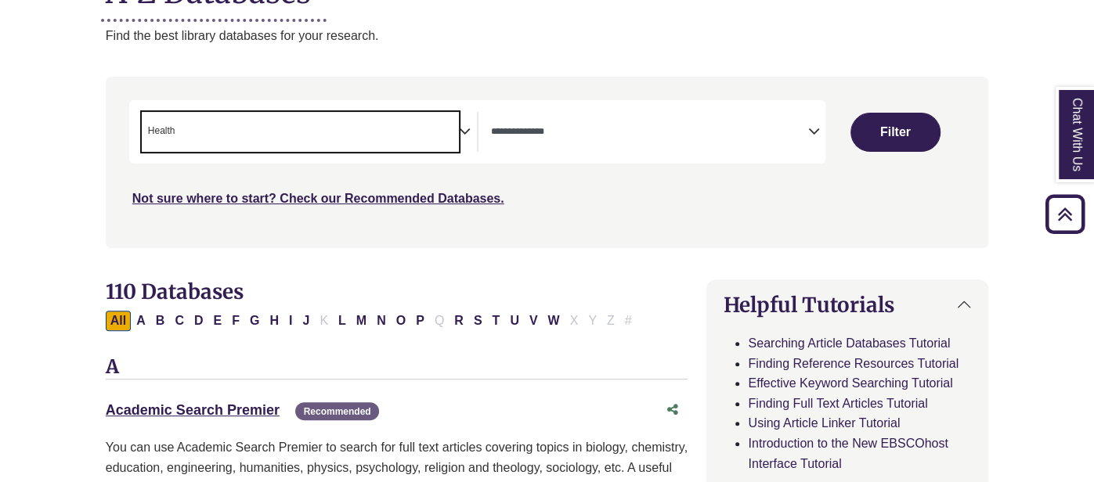
click at [248, 126] on span "× Health" at bounding box center [300, 132] width 317 height 40
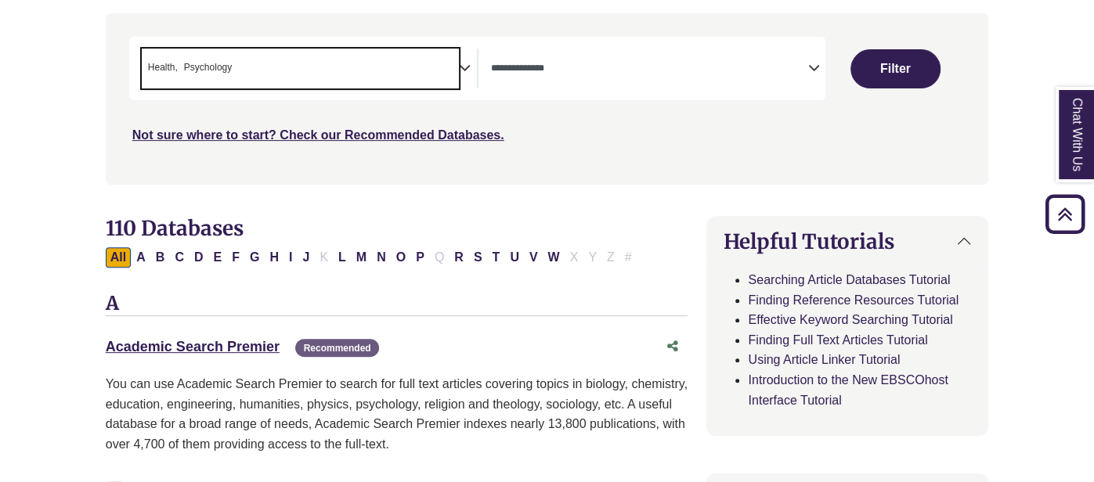
scroll to position [301, 0]
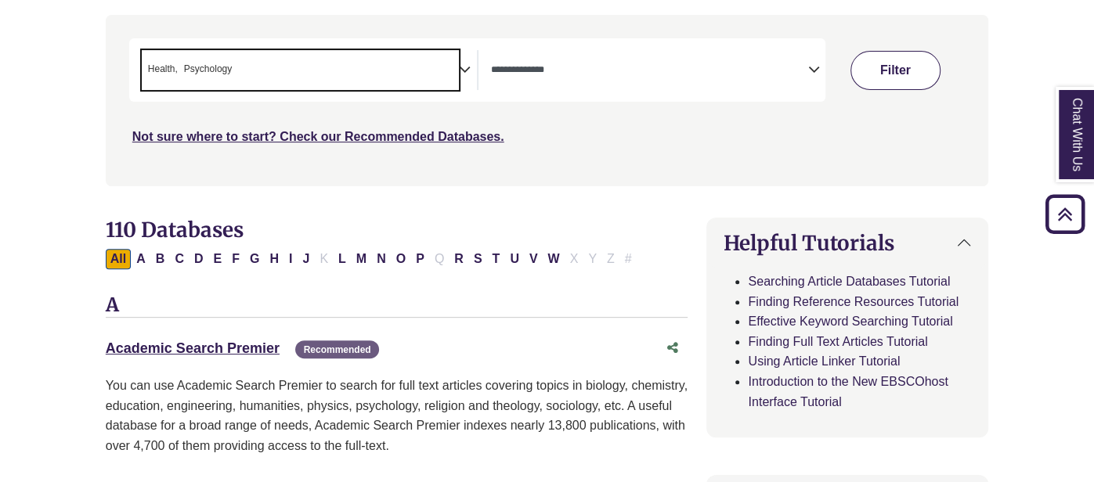
click at [912, 68] on button "Filter" at bounding box center [895, 70] width 90 height 39
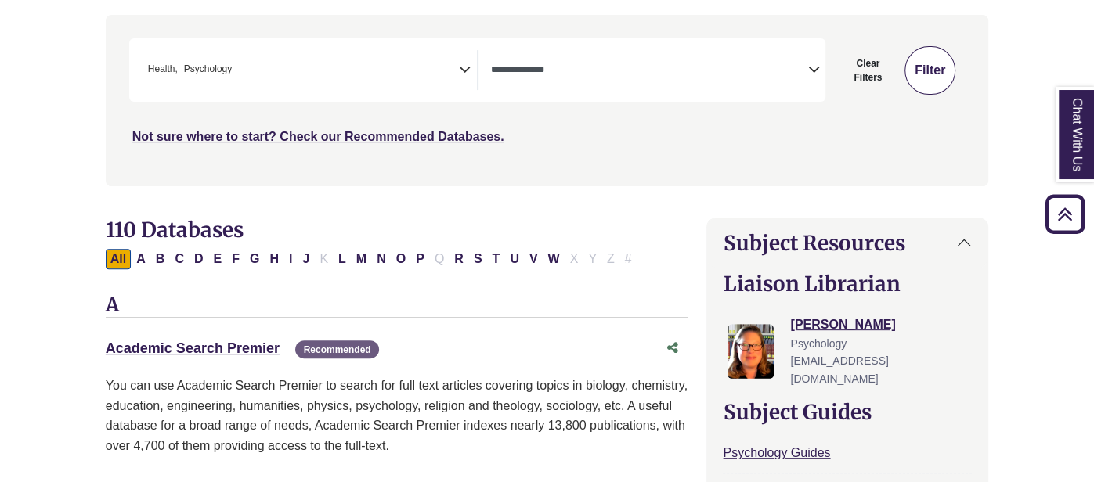
select select "Database Types Filter"
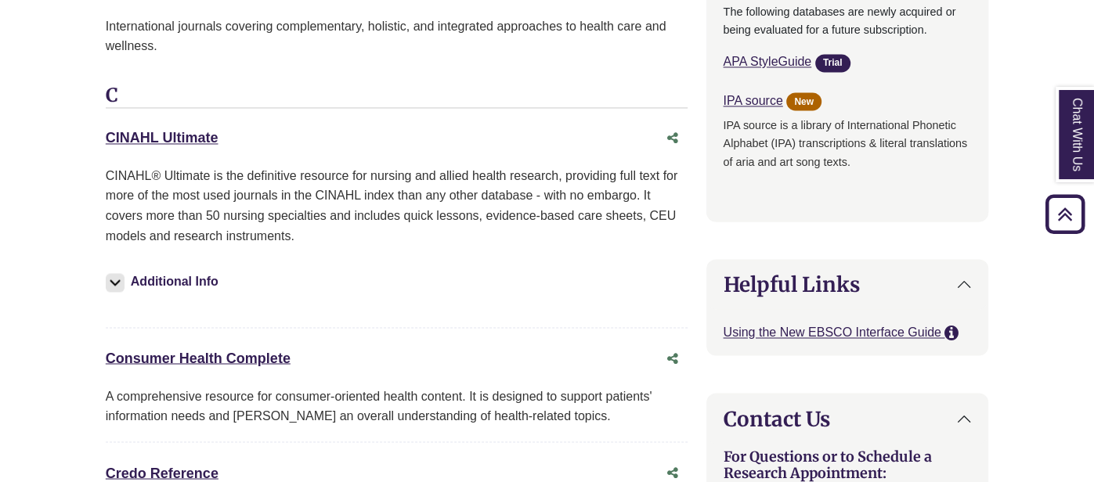
scroll to position [1667, 0]
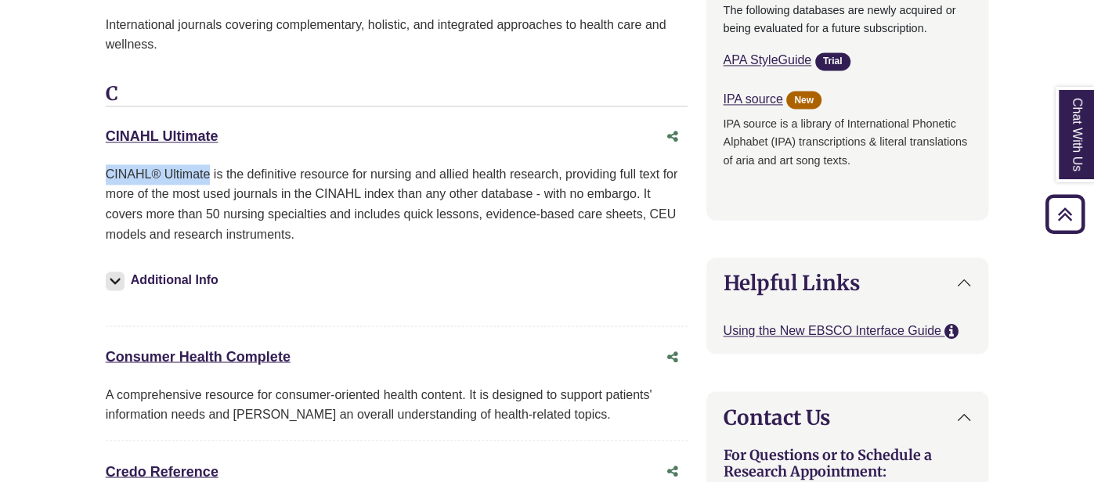
drag, startPoint x: 106, startPoint y: 170, endPoint x: 211, endPoint y: 172, distance: 104.9
click at [211, 172] on p "CINAHL® Ultimate is the definitive resource for nursing and allied health resea…" at bounding box center [397, 204] width 582 height 80
copy p "CINAHL® Ultimate"
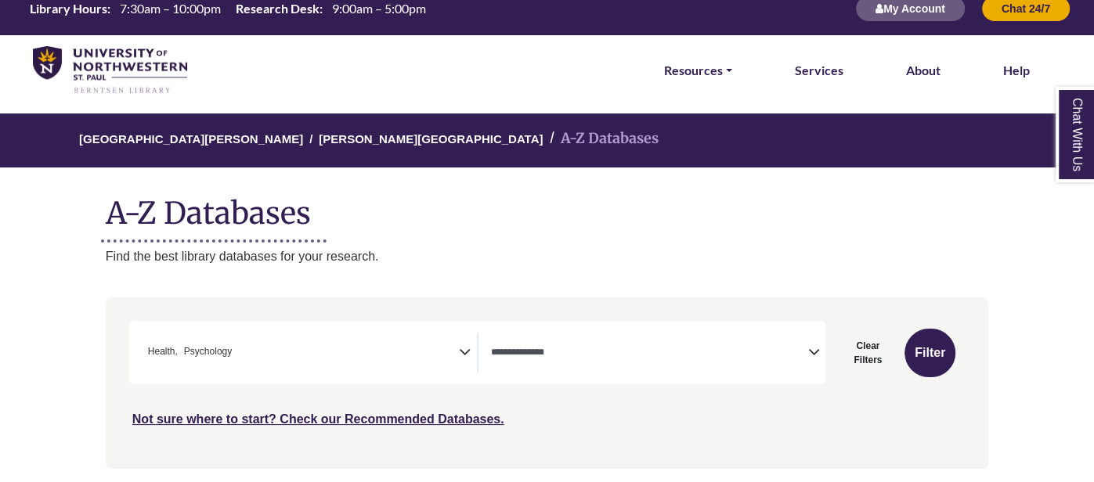
scroll to position [16, 0]
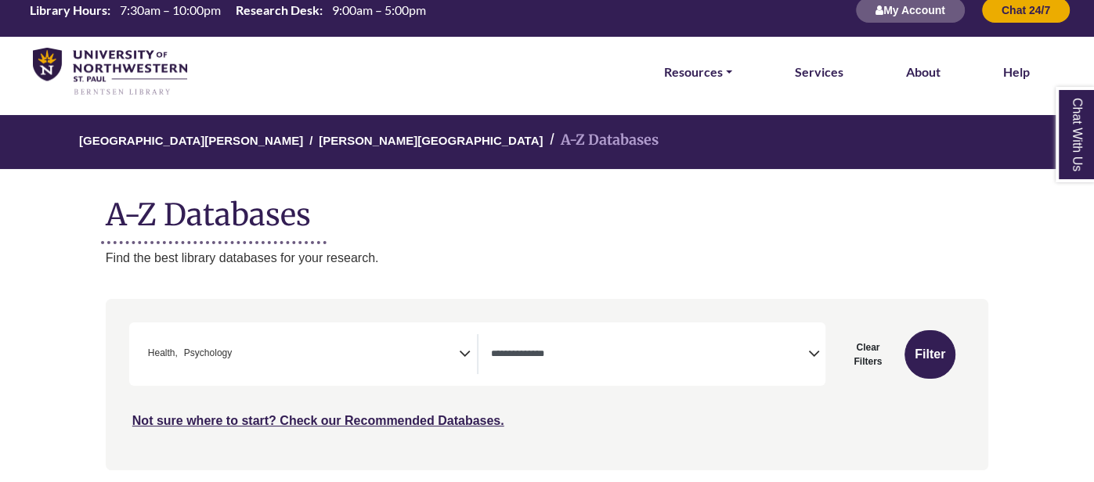
click at [52, 68] on img at bounding box center [110, 72] width 154 height 49
